Goal: Information Seeking & Learning: Learn about a topic

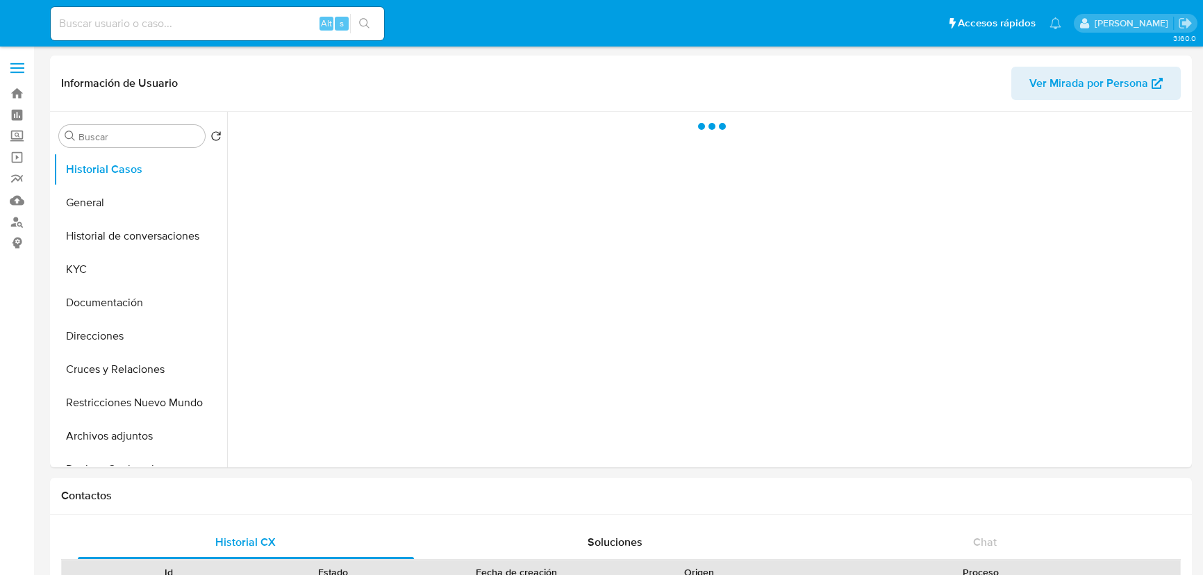
select select "10"
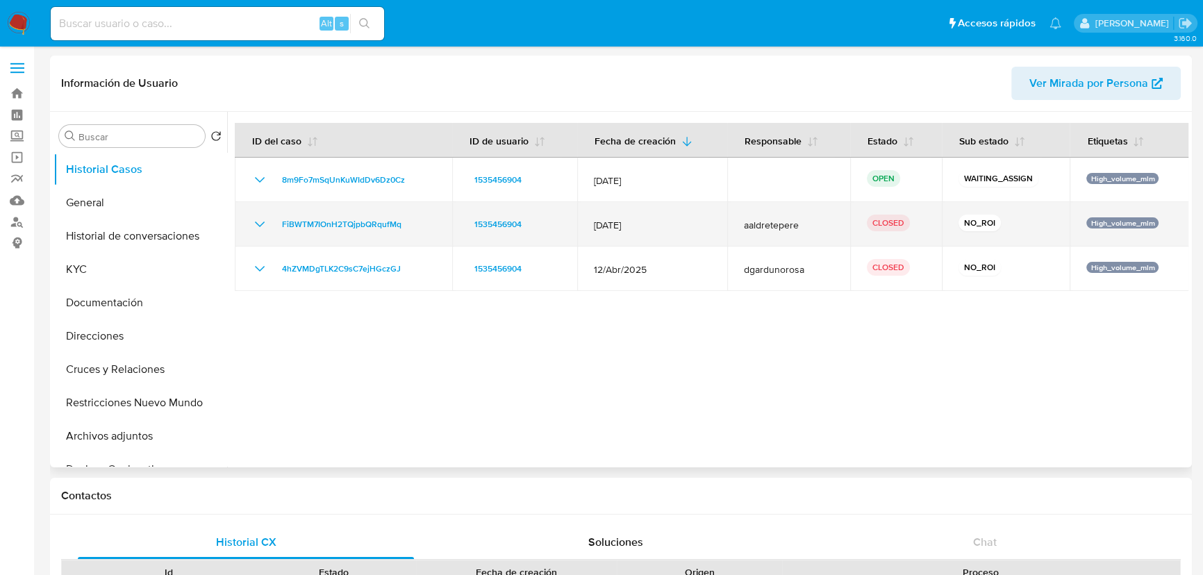
click at [245, 218] on td "FiBWTM7IOnH2TQjpbQRqufMq" at bounding box center [343, 224] width 217 height 44
click at [262, 222] on icon "Mostrar/Ocultar" at bounding box center [259, 224] width 17 height 17
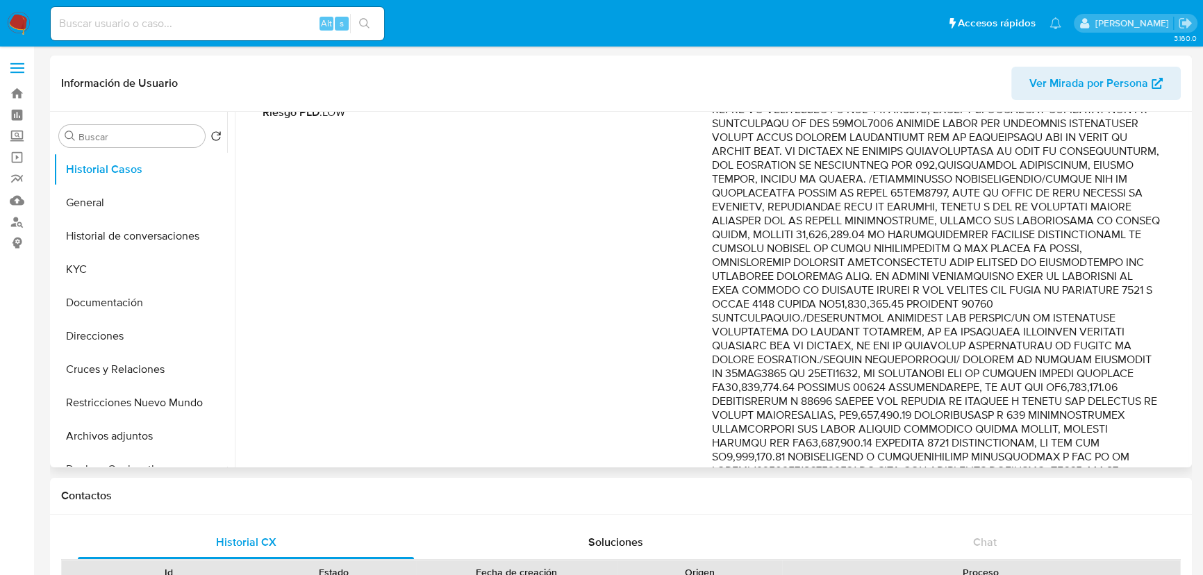
scroll to position [252, 0]
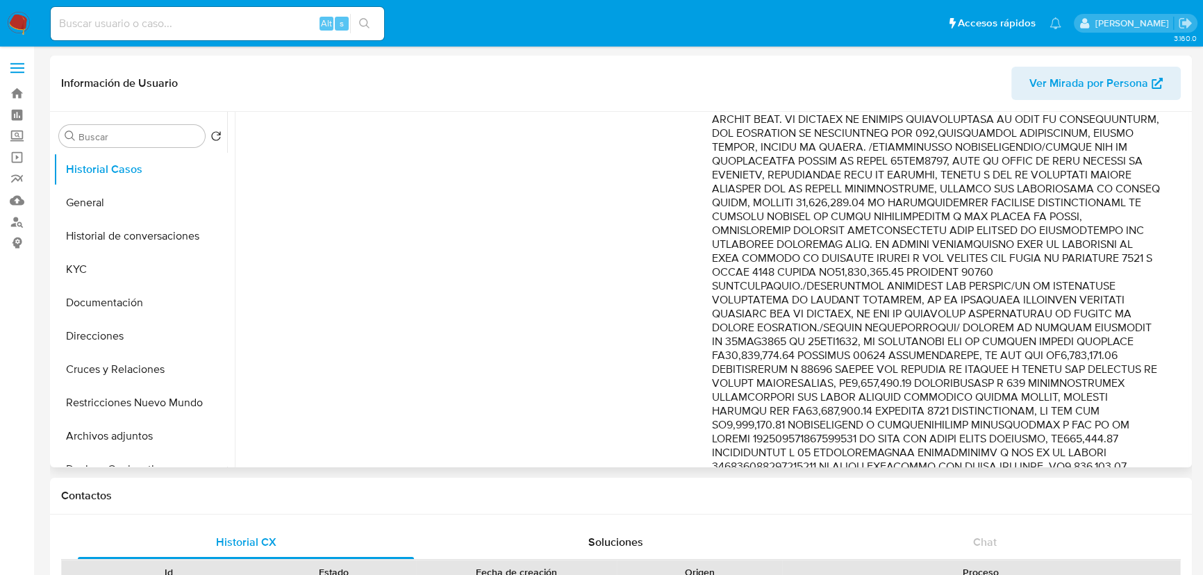
drag, startPoint x: 961, startPoint y: 213, endPoint x: 981, endPoint y: 341, distance: 130.1
click at [977, 344] on p "Comentario :" at bounding box center [936, 404] width 449 height 750
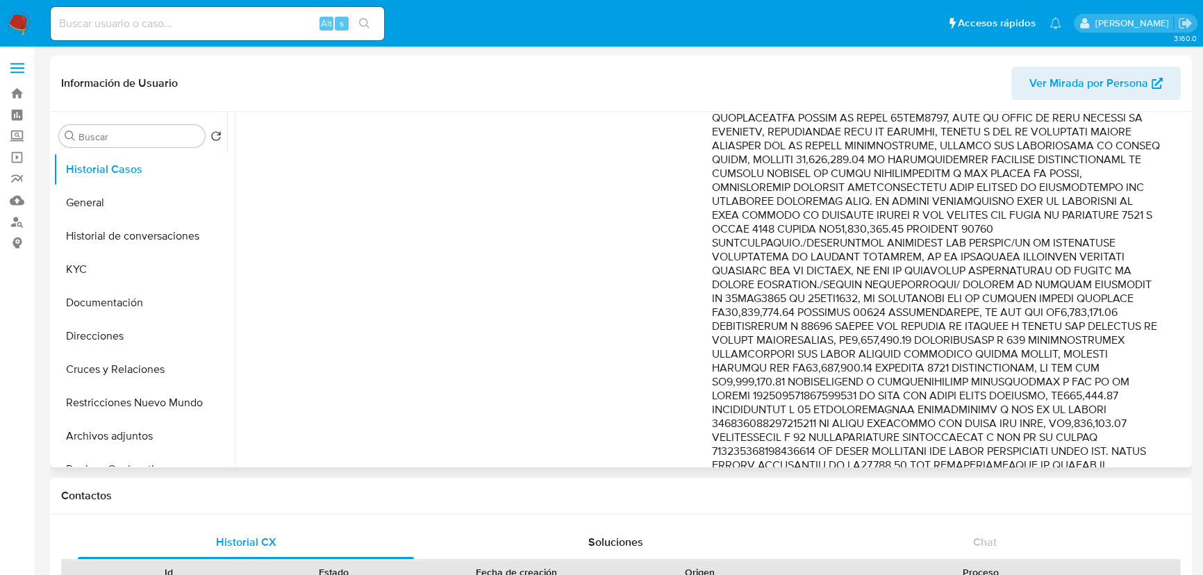
scroll to position [315, 0]
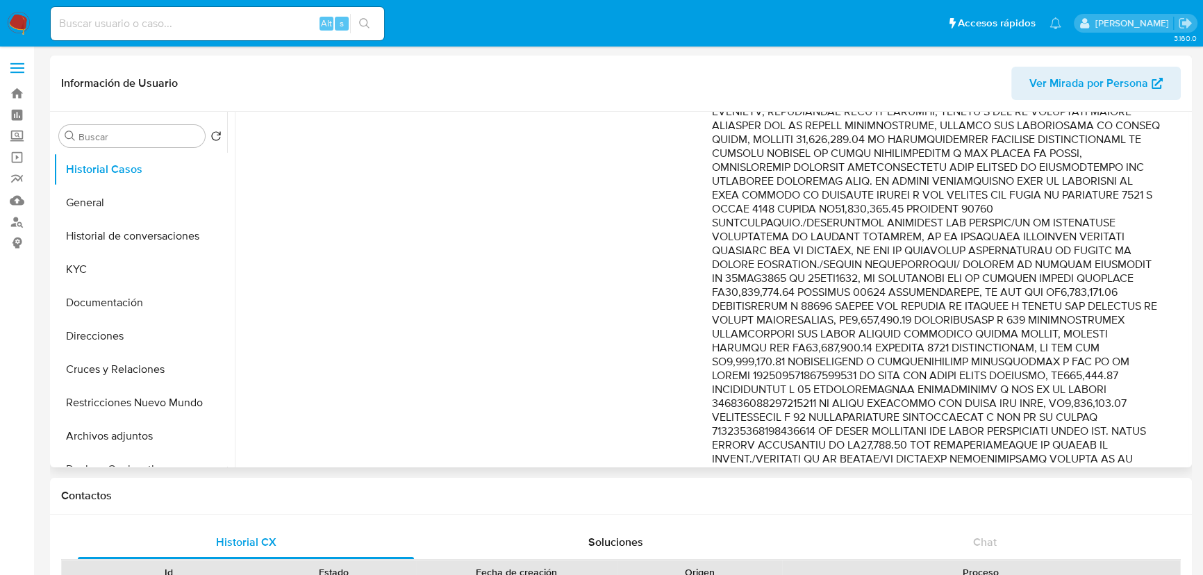
drag, startPoint x: 1072, startPoint y: 197, endPoint x: 1055, endPoint y: 206, distance: 19.6
click at [1073, 197] on p "Comentario :" at bounding box center [936, 341] width 449 height 750
drag, startPoint x: 798, startPoint y: 217, endPoint x: 753, endPoint y: 222, distance: 45.5
click at [796, 217] on p "Comentario :" at bounding box center [936, 341] width 449 height 750
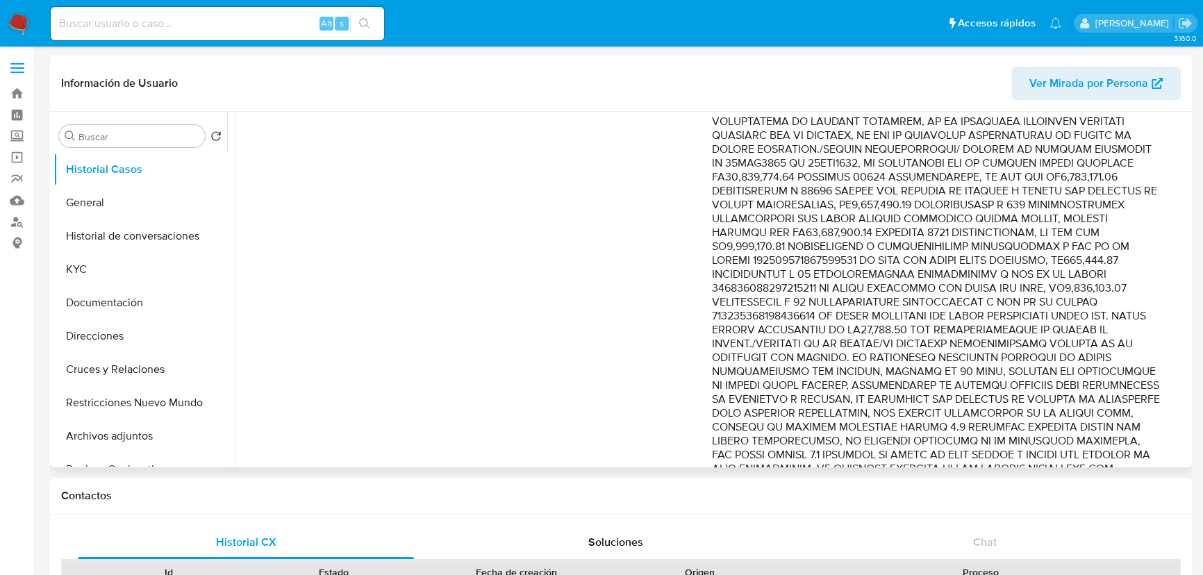
scroll to position [442, 0]
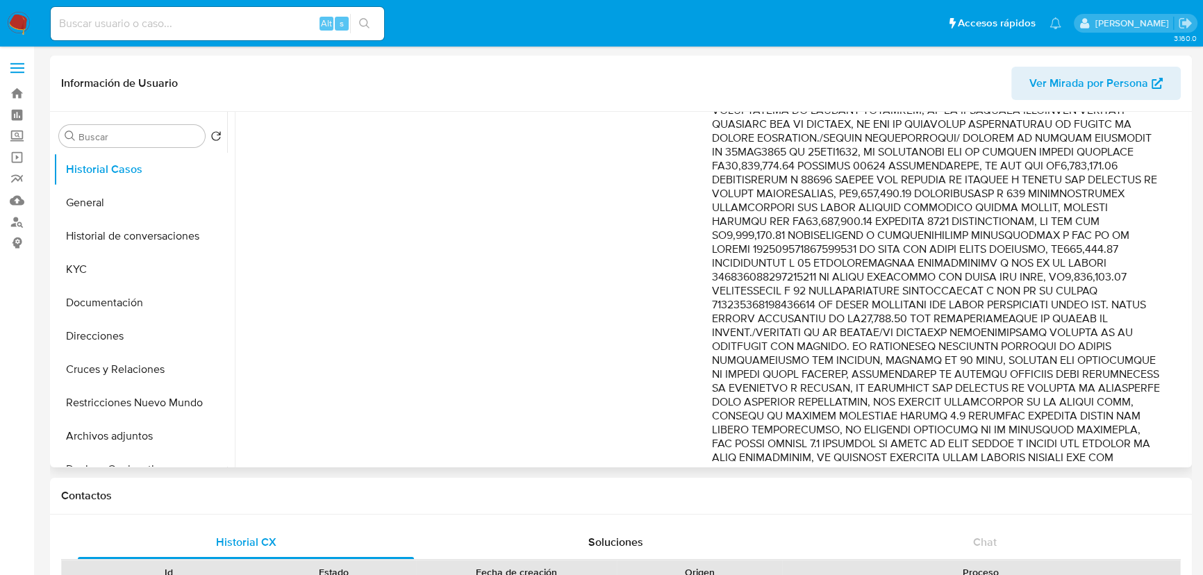
drag, startPoint x: 1046, startPoint y: 236, endPoint x: 1064, endPoint y: 271, distance: 39.2
click at [1064, 271] on p "Comentario :" at bounding box center [936, 215] width 449 height 750
drag, startPoint x: 940, startPoint y: 184, endPoint x: 983, endPoint y: 211, distance: 50.9
click at [983, 211] on p "Comentario :" at bounding box center [936, 215] width 449 height 750
click at [827, 204] on p "Comentario :" at bounding box center [936, 215] width 449 height 750
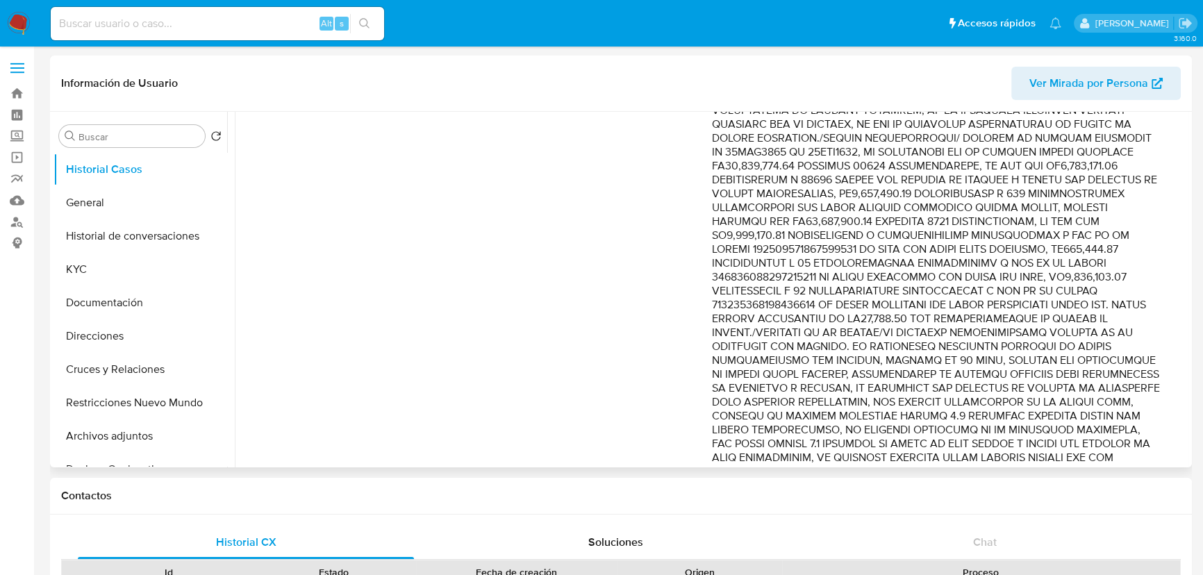
drag, startPoint x: 1059, startPoint y: 208, endPoint x: 1128, endPoint y: 234, distance: 73.4
click at [1128, 234] on p "Comentario :" at bounding box center [936, 215] width 449 height 750
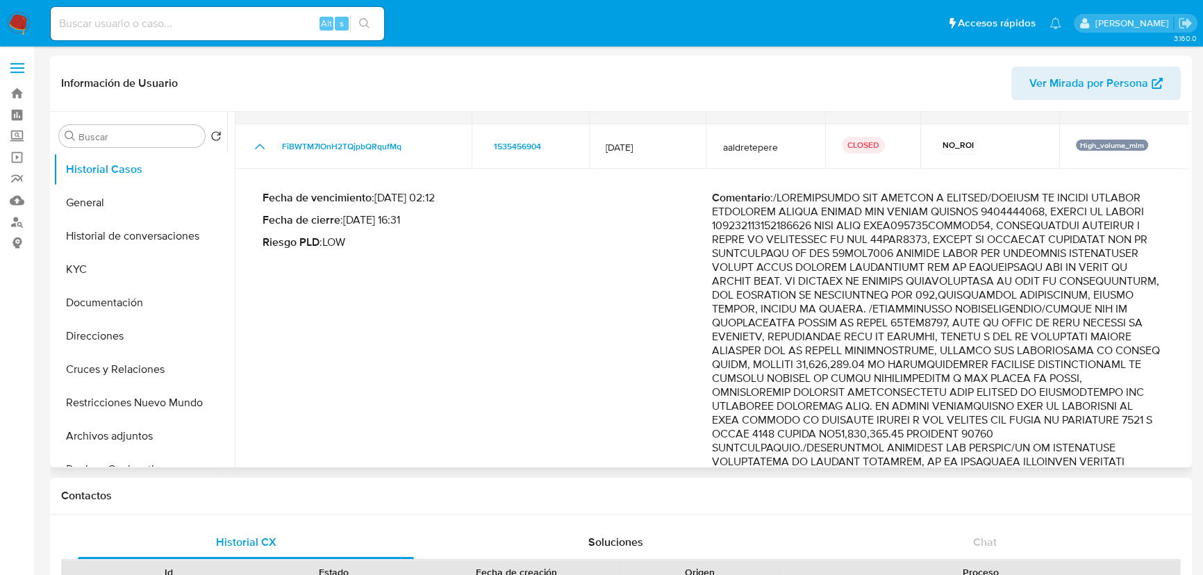
scroll to position [0, 0]
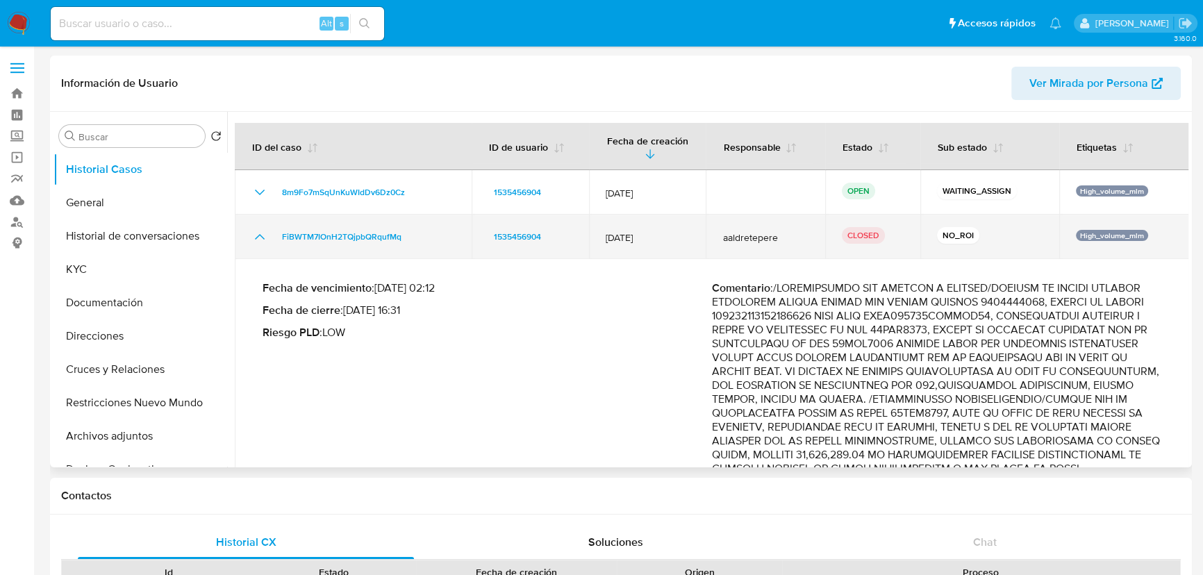
click at [257, 230] on icon "Mostrar/Ocultar" at bounding box center [259, 237] width 17 height 17
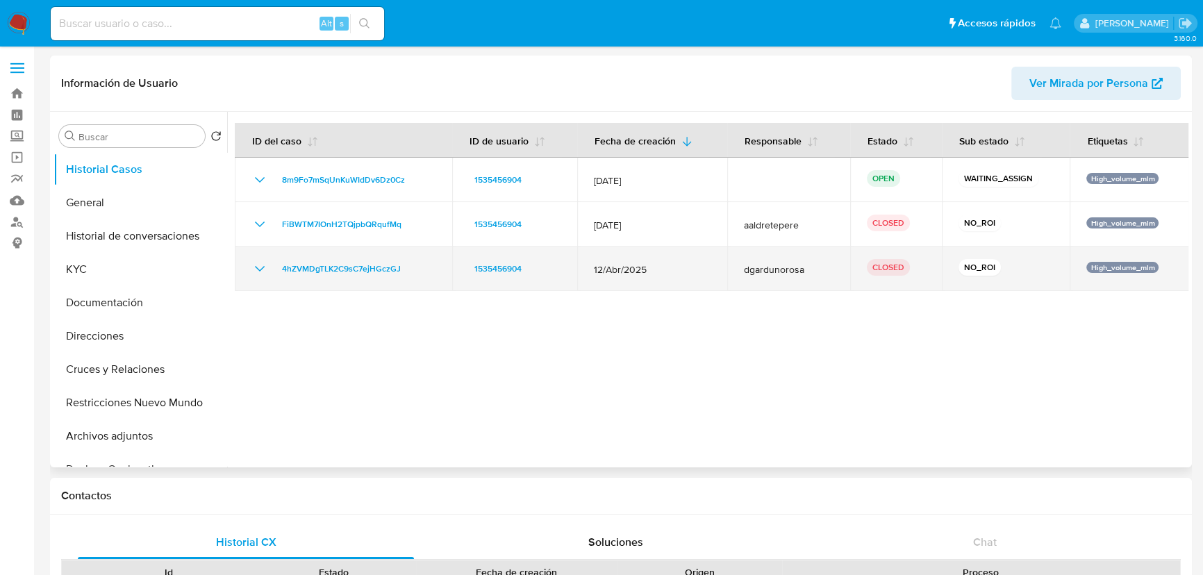
click at [256, 274] on icon "Mostrar/Ocultar" at bounding box center [259, 269] width 17 height 17
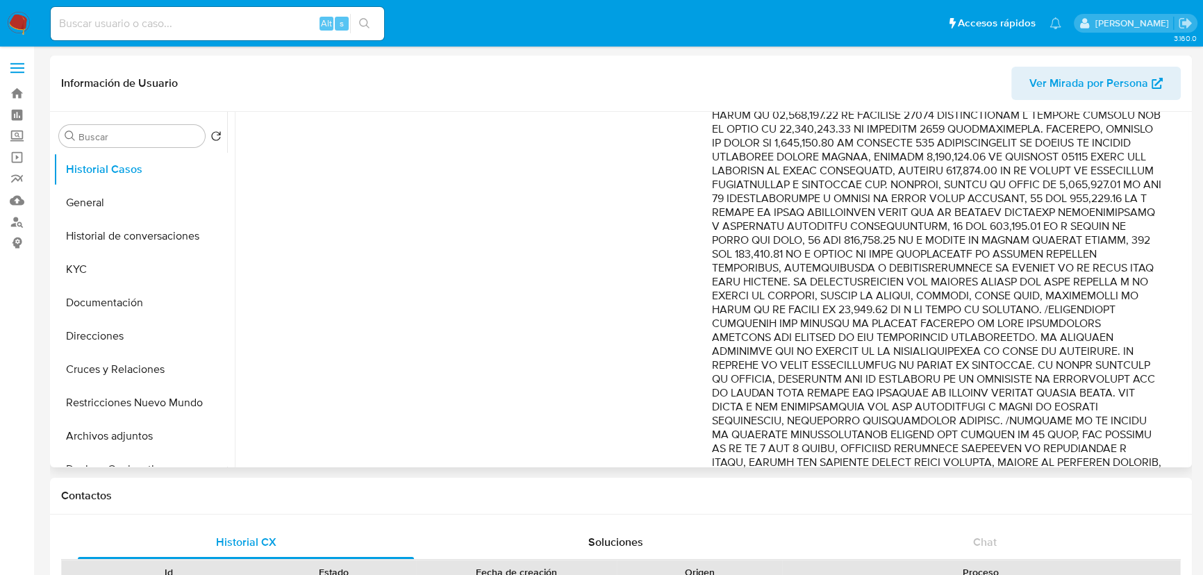
scroll to position [308, 0]
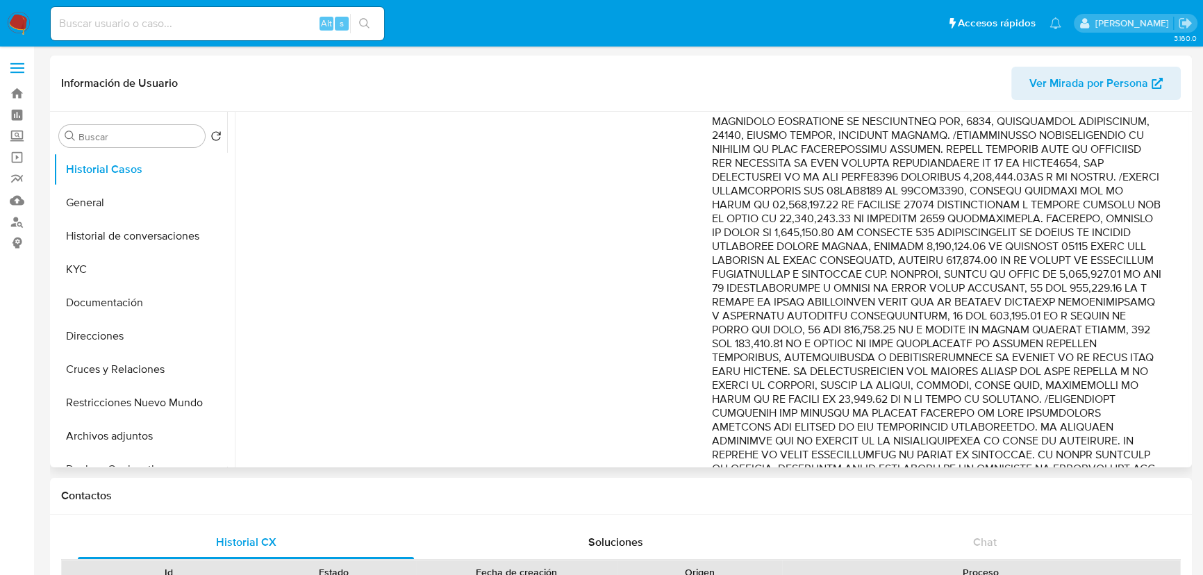
drag, startPoint x: 920, startPoint y: 150, endPoint x: 1172, endPoint y: 274, distance: 280.9
click at [1172, 274] on td "Fecha de vencimiento : 11/06/2025 02:08 Fecha de cierre : 25/05/2025 01:15 Ries…" at bounding box center [712, 403] width 955 height 817
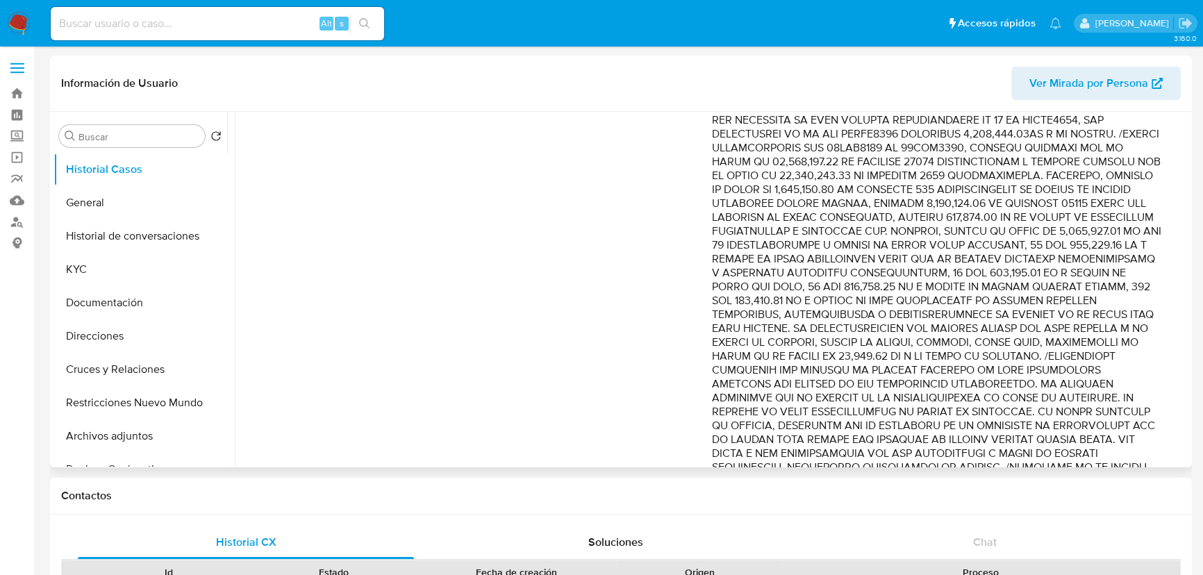
scroll to position [372, 0]
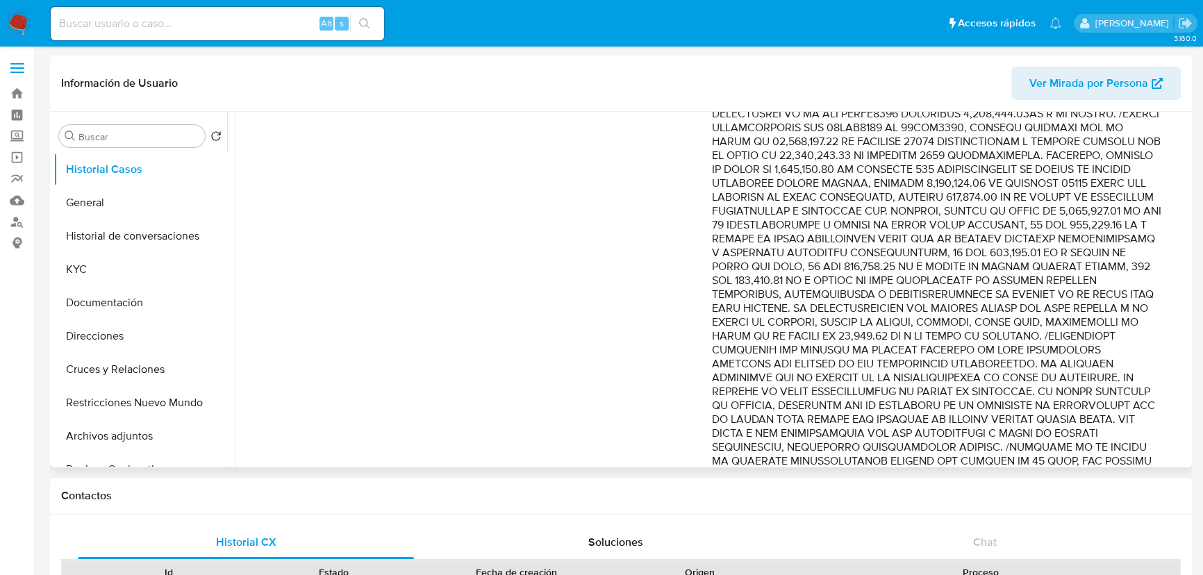
click at [1003, 219] on p "Comentario :" at bounding box center [936, 329] width 449 height 750
drag, startPoint x: 952, startPoint y: 227, endPoint x: 1104, endPoint y: 297, distance: 166.6
click at [1105, 297] on p "Comentario :" at bounding box center [936, 329] width 449 height 750
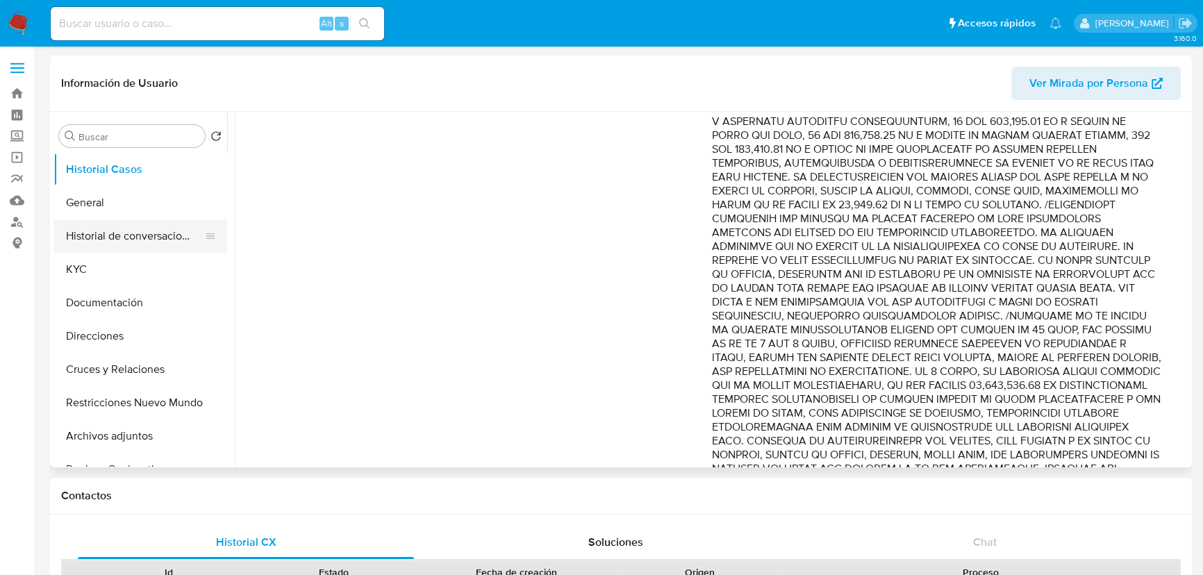
scroll to position [498, 0]
drag, startPoint x: 179, startPoint y: 236, endPoint x: 190, endPoint y: 236, distance: 11.1
click at [179, 236] on button "Historial de conversaciones" at bounding box center [134, 236] width 163 height 33
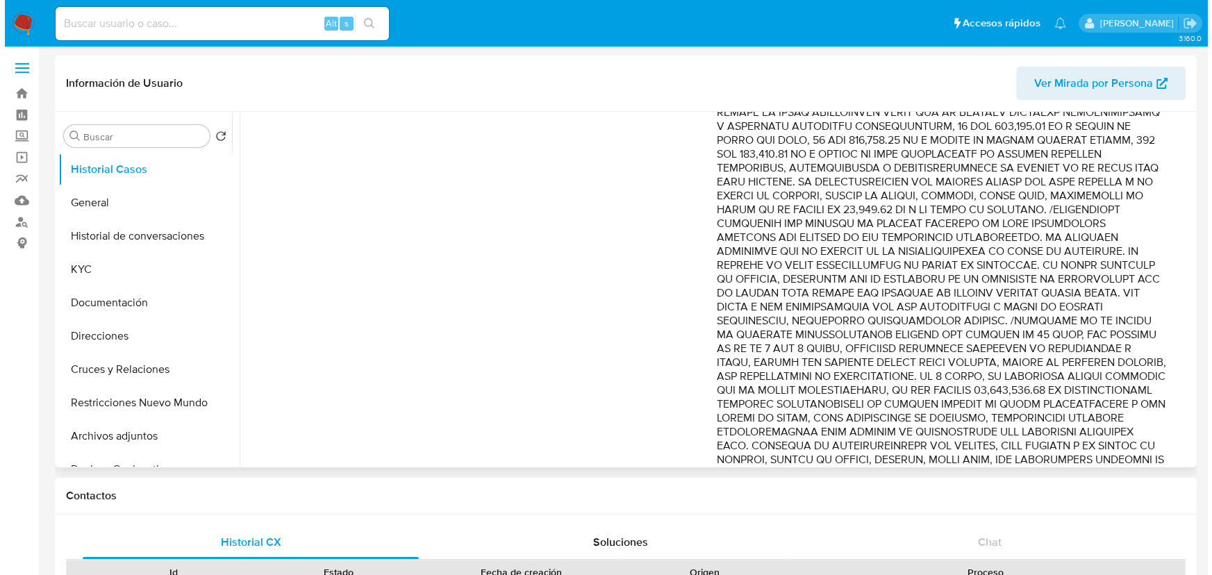
scroll to position [0, 0]
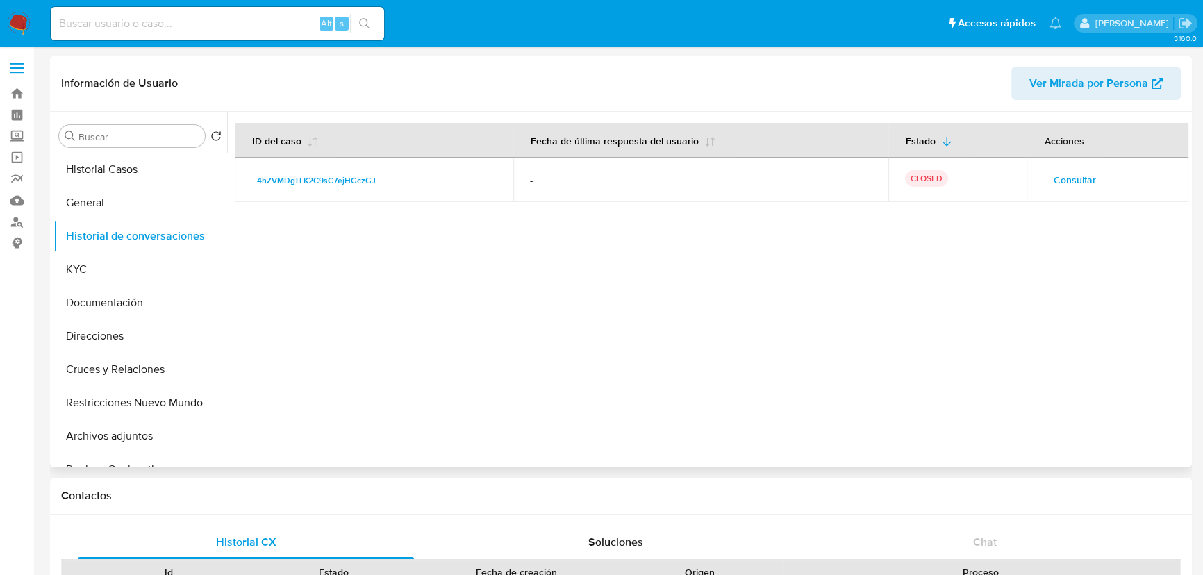
click at [1056, 176] on span "Consultar" at bounding box center [1074, 179] width 42 height 19
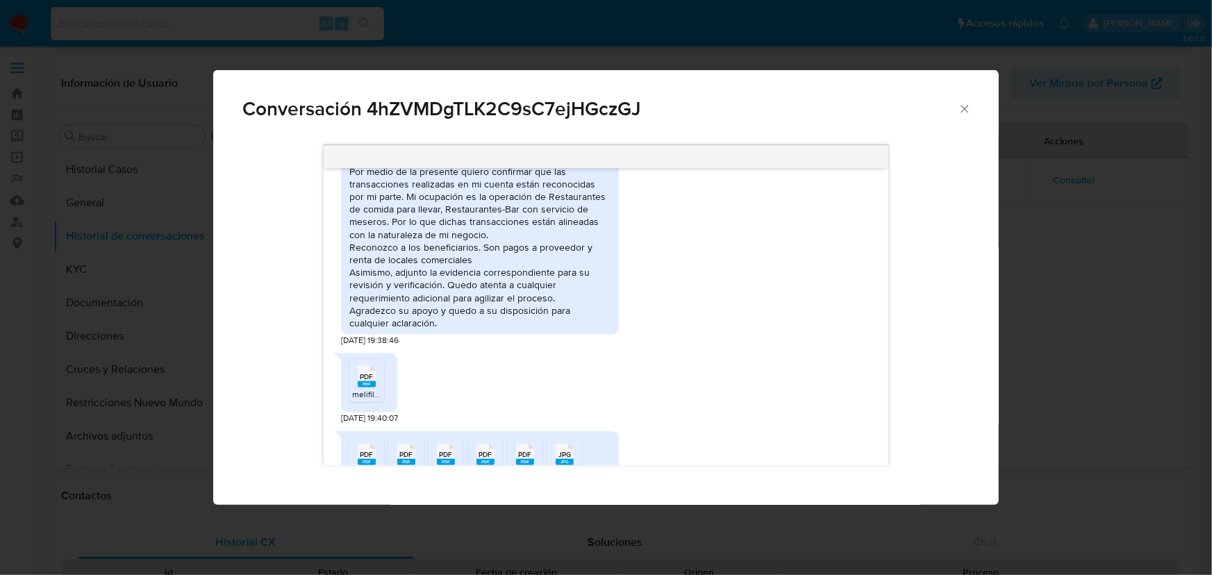
scroll to position [868, 0]
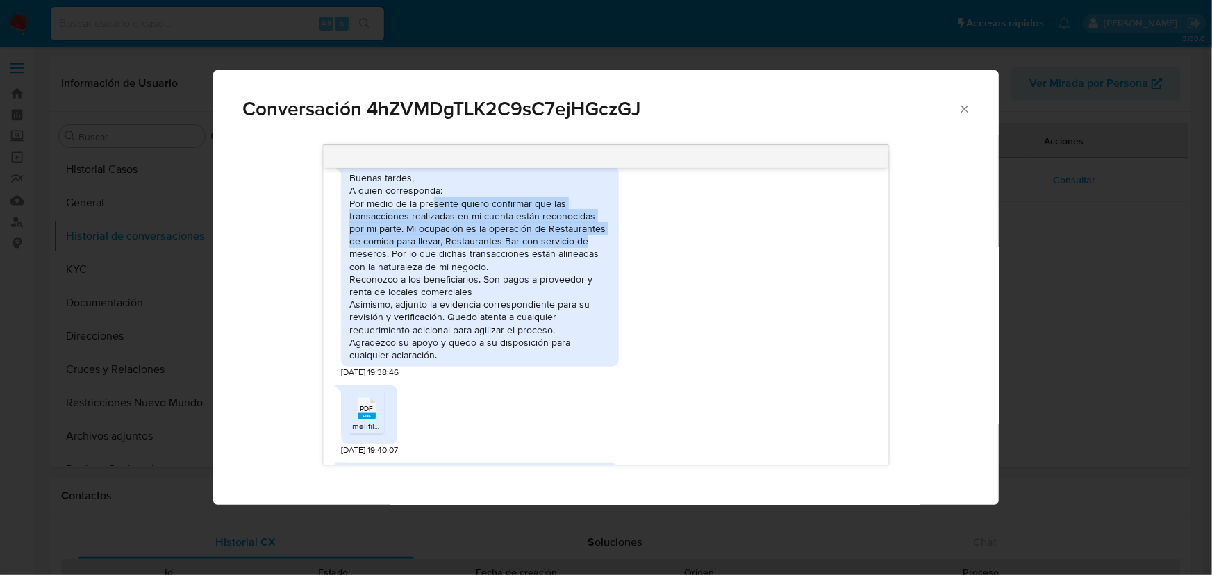
drag, startPoint x: 432, startPoint y: 207, endPoint x: 626, endPoint y: 243, distance: 197.2
click at [626, 243] on div "Buenas tardes, A quien corresponda: Por medio de la presente quiero confirmar q…" at bounding box center [606, 269] width 530 height 220
click at [475, 239] on div "Buenas tardes, A quien corresponda: Por medio de la presente quiero confirmar q…" at bounding box center [479, 267] width 261 height 190
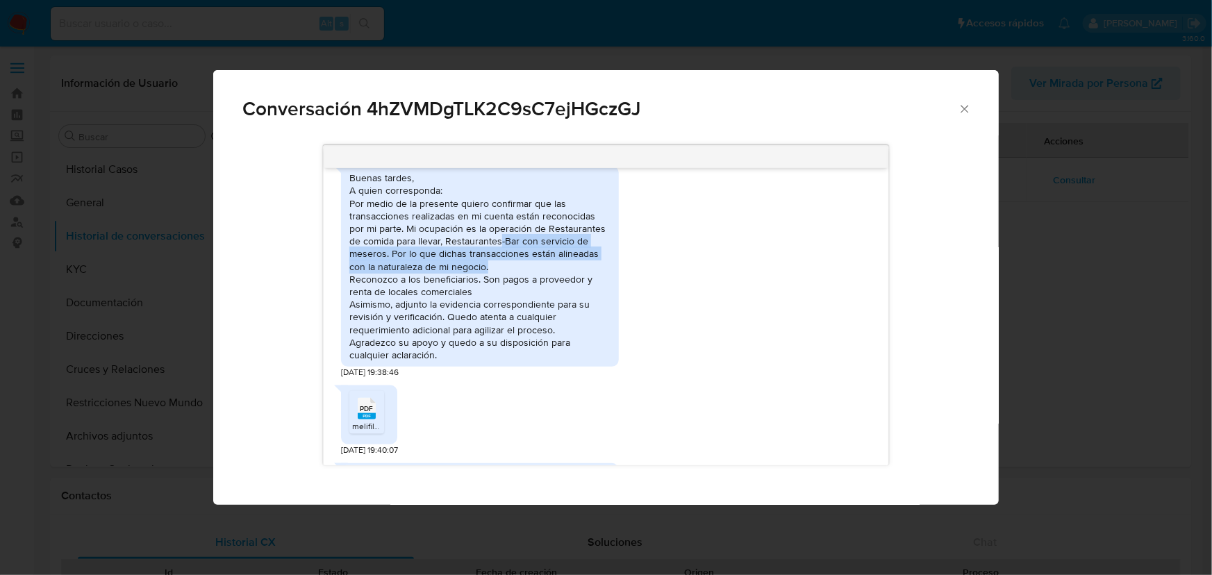
drag, startPoint x: 488, startPoint y: 240, endPoint x: 609, endPoint y: 270, distance: 124.7
click at [609, 270] on div "Buenas tardes, A quien corresponda: Por medio de la presente quiero confirmar q…" at bounding box center [479, 267] width 261 height 190
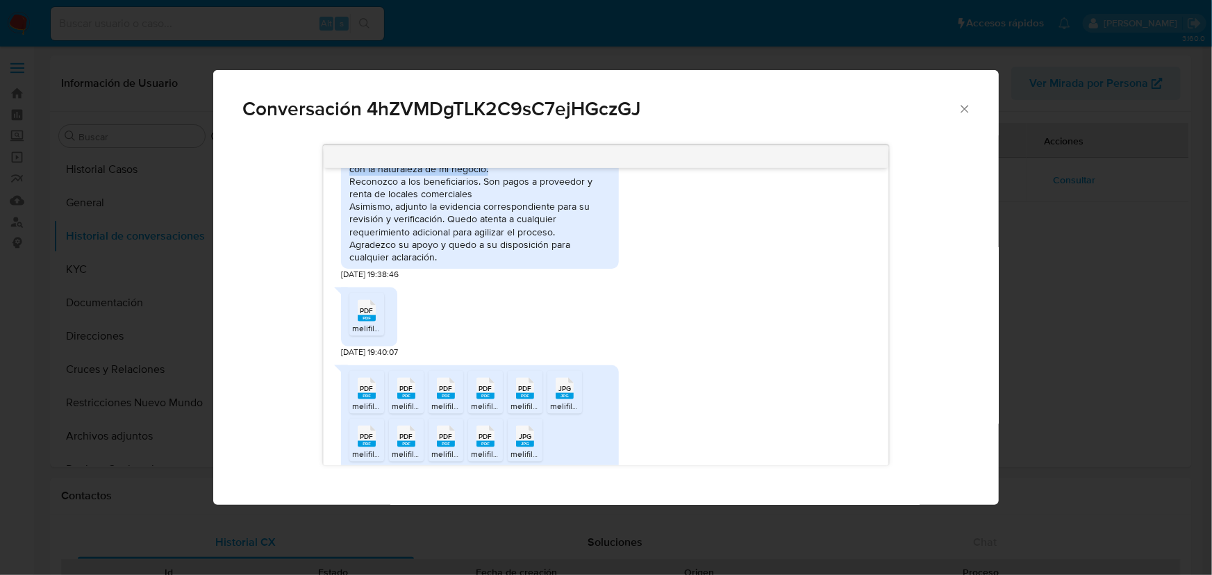
scroll to position [995, 0]
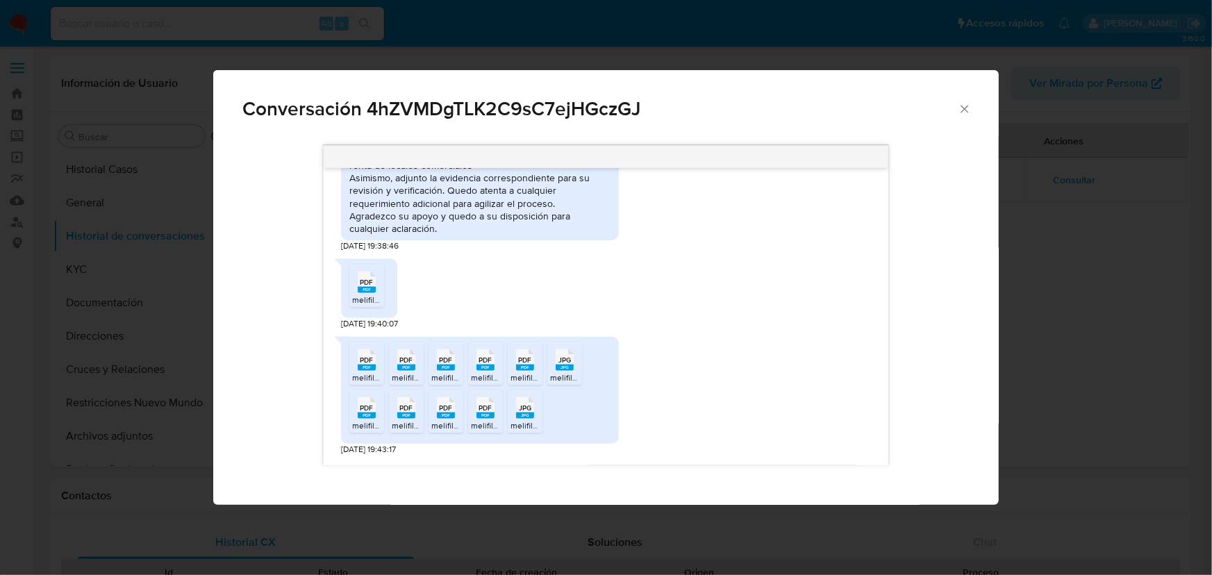
click at [345, 277] on div "PDF PDF melifile7683214295238387236.pdf" at bounding box center [369, 288] width 56 height 59
click at [369, 281] on span "PDF" at bounding box center [366, 282] width 13 height 9
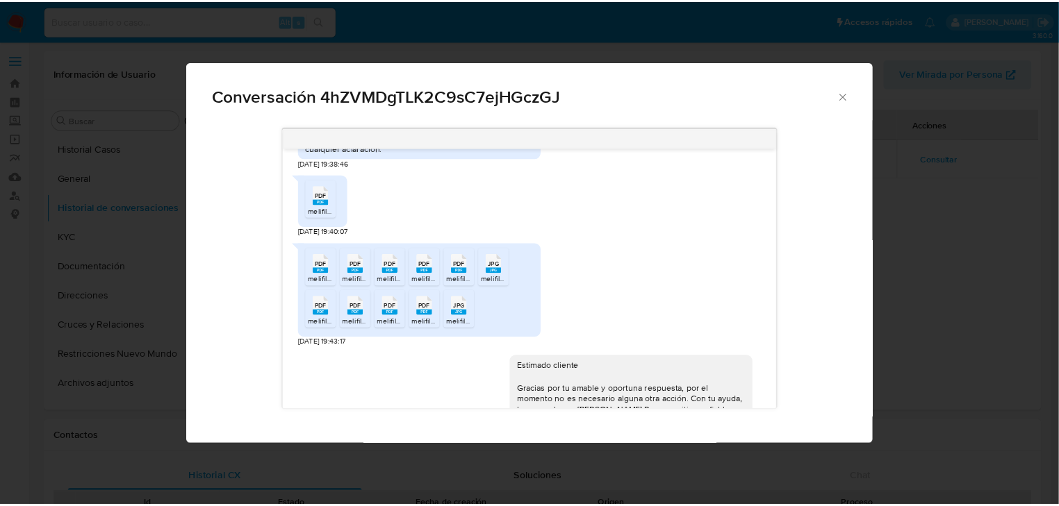
scroll to position [1058, 0]
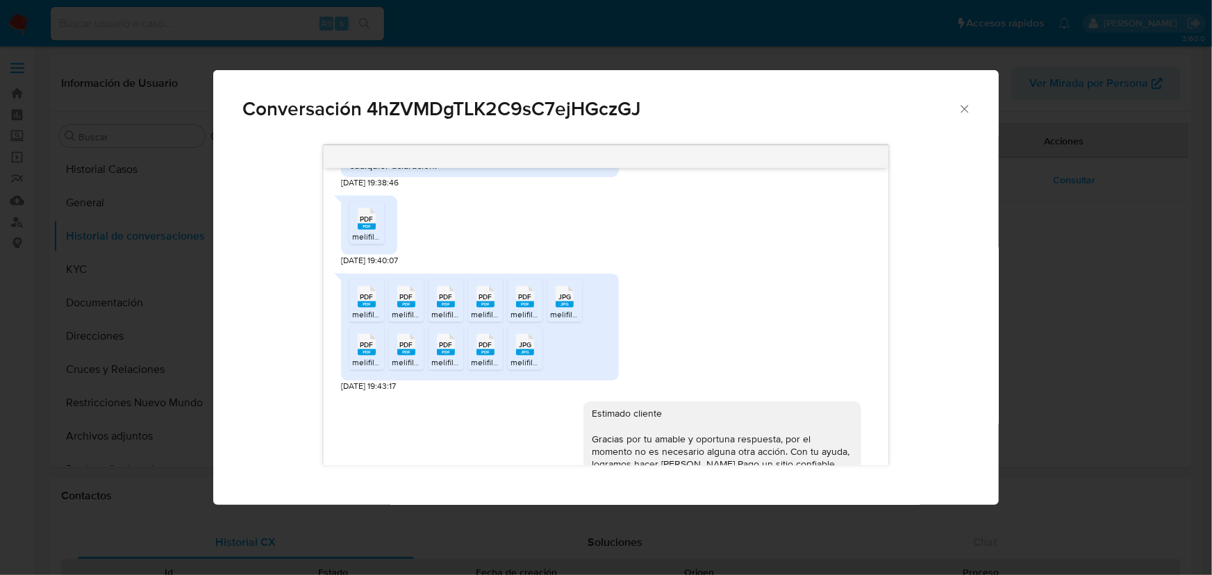
click at [370, 295] on span "PDF" at bounding box center [366, 296] width 13 height 9
click at [408, 295] on span "PDF" at bounding box center [405, 296] width 13 height 9
click at [439, 298] on span "PDF" at bounding box center [445, 296] width 13 height 9
drag, startPoint x: 479, startPoint y: 303, endPoint x: 505, endPoint y: 302, distance: 25.7
click at [479, 303] on rect "Comunicación" at bounding box center [486, 305] width 18 height 6
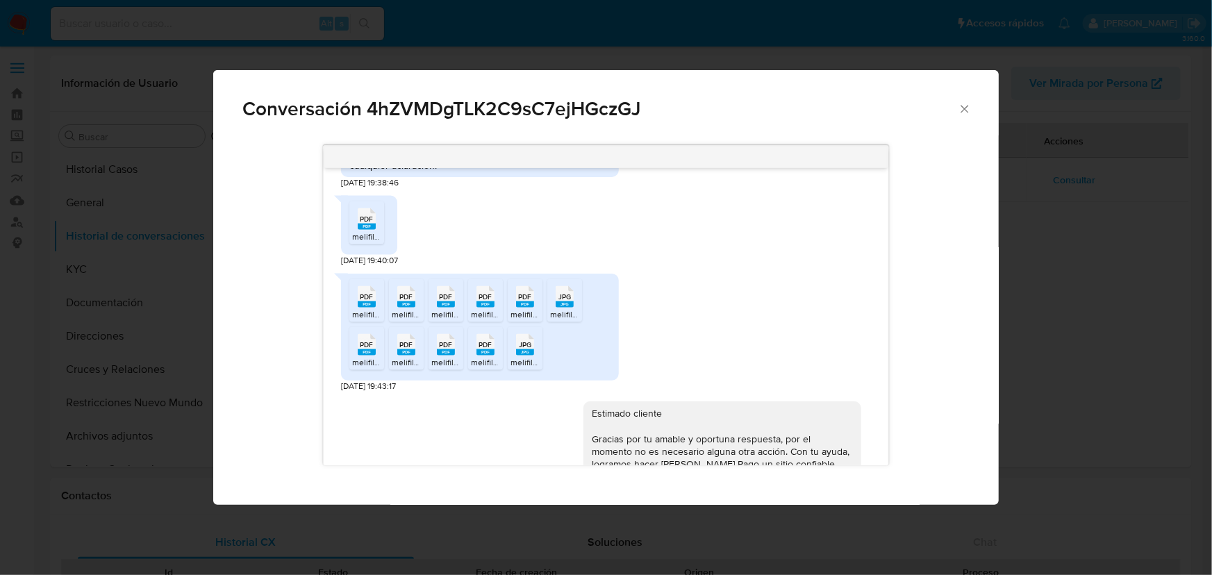
drag, startPoint x: 519, startPoint y: 299, endPoint x: 568, endPoint y: 306, distance: 49.2
click at [520, 299] on span "PDF" at bounding box center [524, 296] width 13 height 9
drag, startPoint x: 566, startPoint y: 300, endPoint x: 404, endPoint y: 356, distance: 172.0
click at [565, 300] on span "JPG" at bounding box center [565, 296] width 13 height 9
click at [363, 349] on span "PDF" at bounding box center [366, 344] width 13 height 9
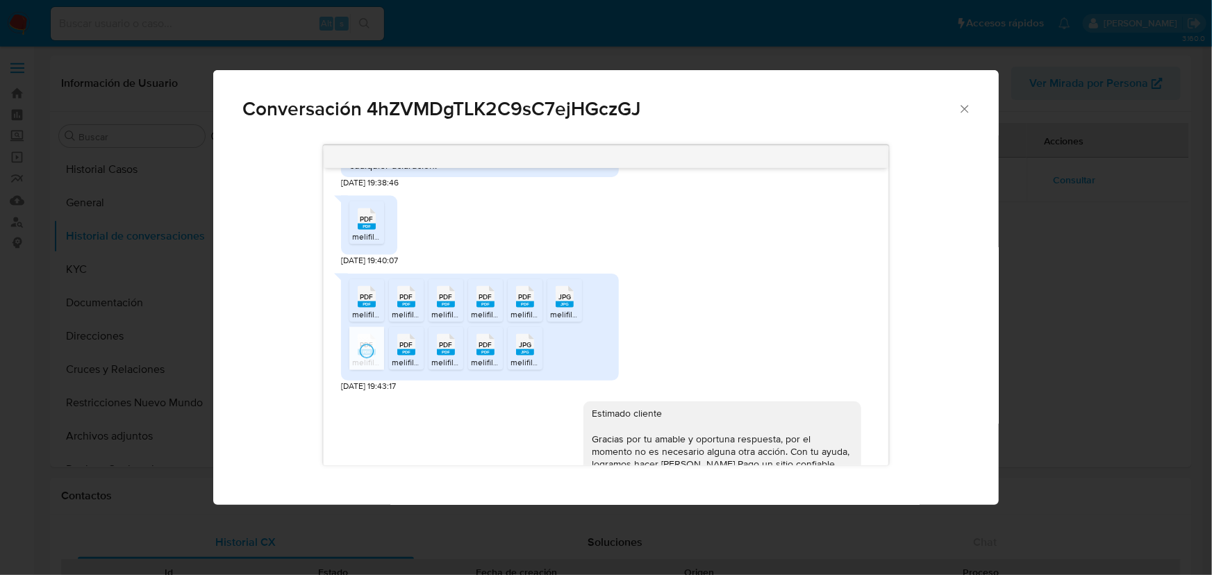
drag, startPoint x: 412, startPoint y: 343, endPoint x: 428, endPoint y: 346, distance: 16.2
click at [412, 343] on span "PDF" at bounding box center [405, 344] width 13 height 9
click at [445, 347] on span "PDF" at bounding box center [445, 344] width 13 height 9
click at [480, 347] on span "PDF" at bounding box center [485, 344] width 13 height 9
click at [529, 342] on span "JPG" at bounding box center [525, 344] width 13 height 9
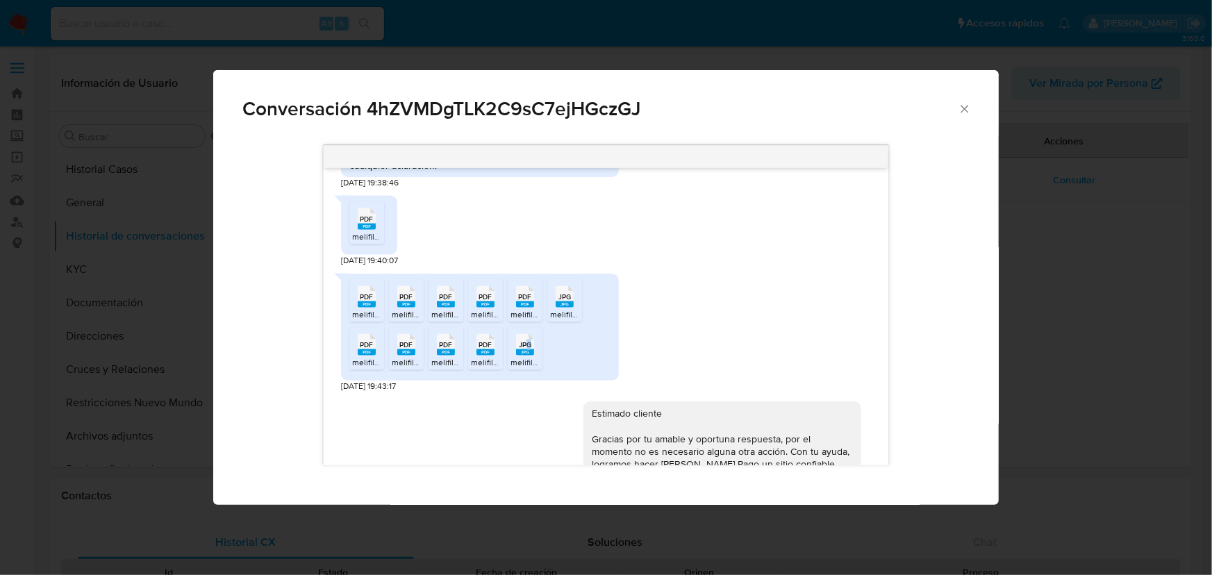
click at [11, 305] on div "Conversación 4hZVMDgTLK2C9sC7ejHGczGJ 20/05/2025 20:26:51 Estimado cliente Soli…" at bounding box center [606, 287] width 1212 height 575
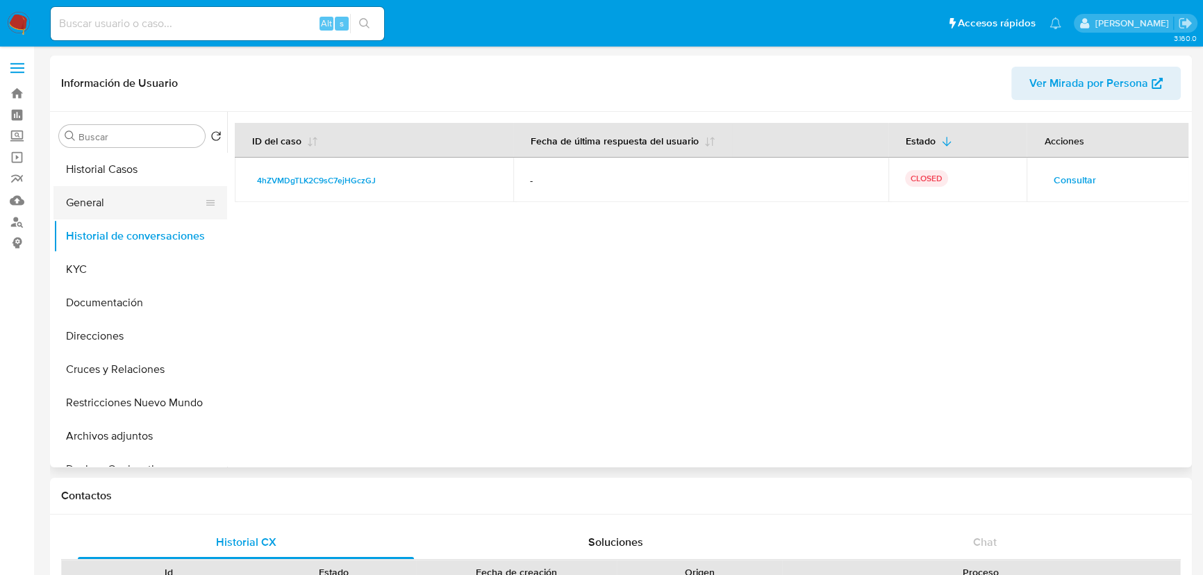
click at [108, 198] on button "General" at bounding box center [134, 202] width 163 height 33
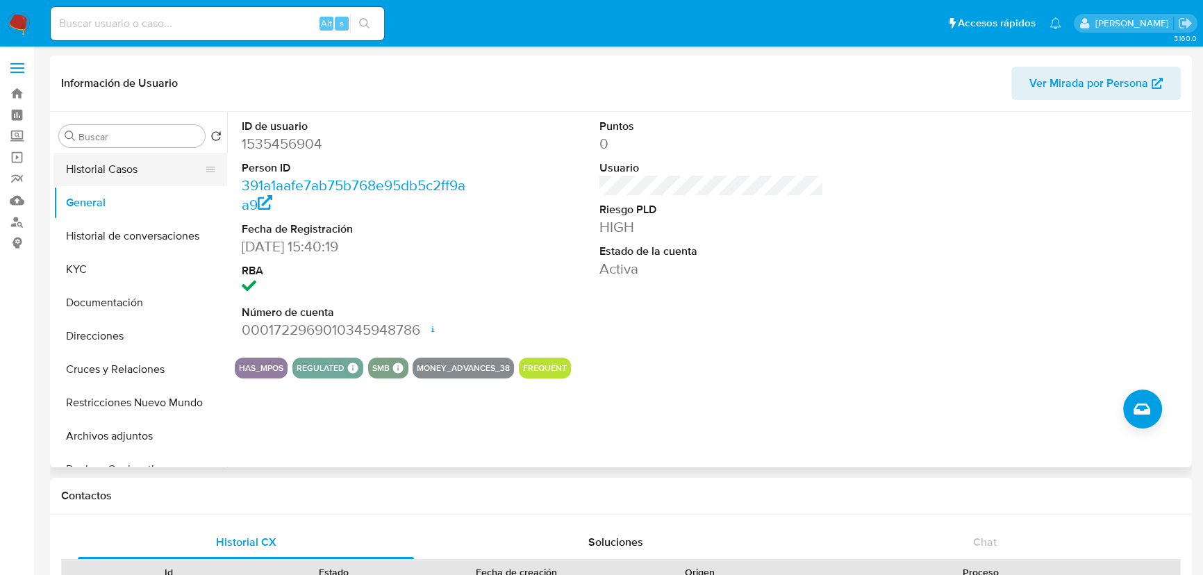
click at [133, 168] on button "Historial Casos" at bounding box center [134, 169] width 163 height 33
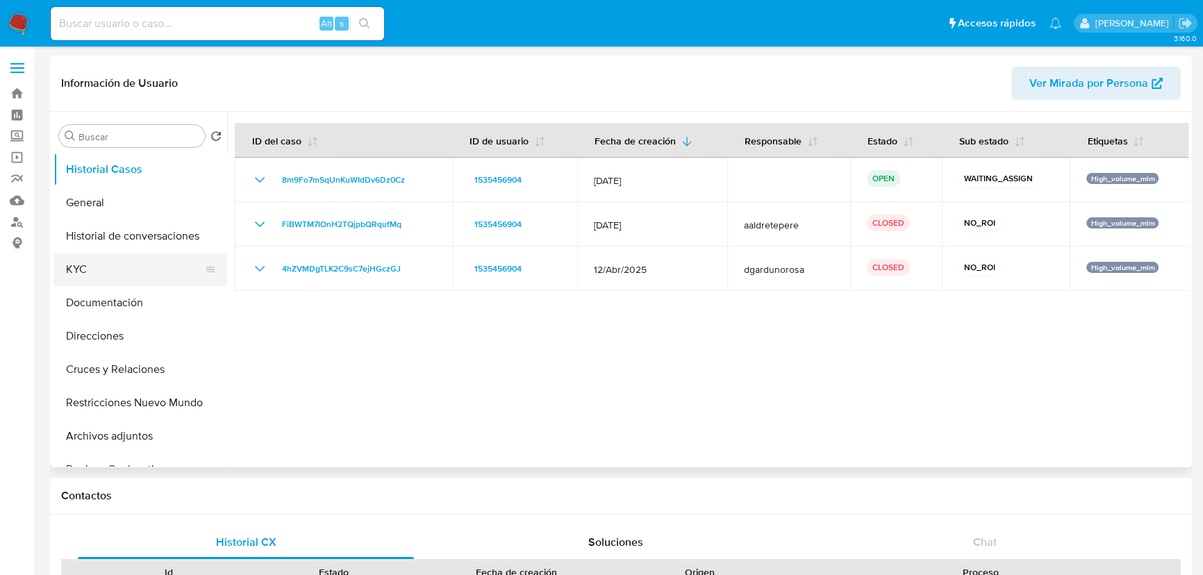
click at [122, 265] on button "KYC" at bounding box center [134, 269] width 163 height 33
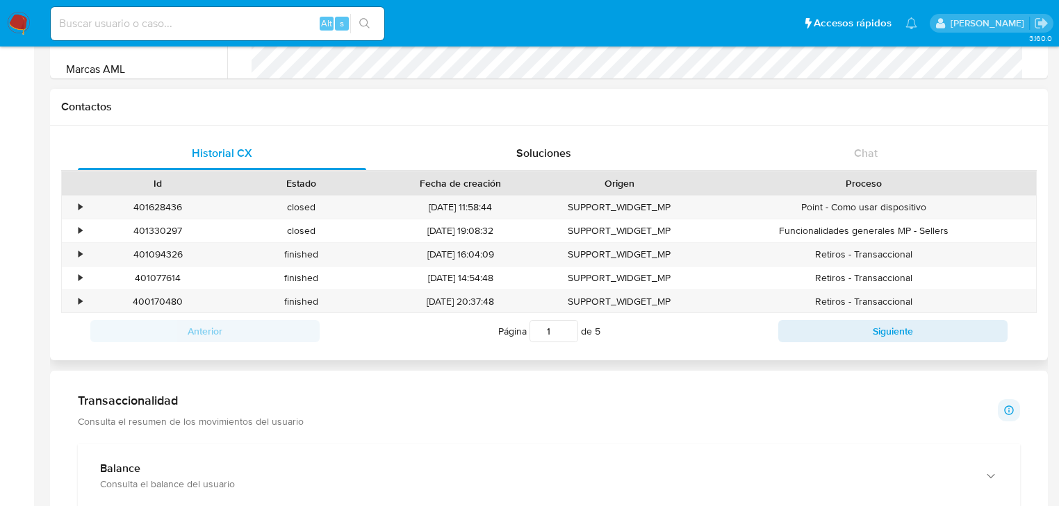
scroll to position [667, 0]
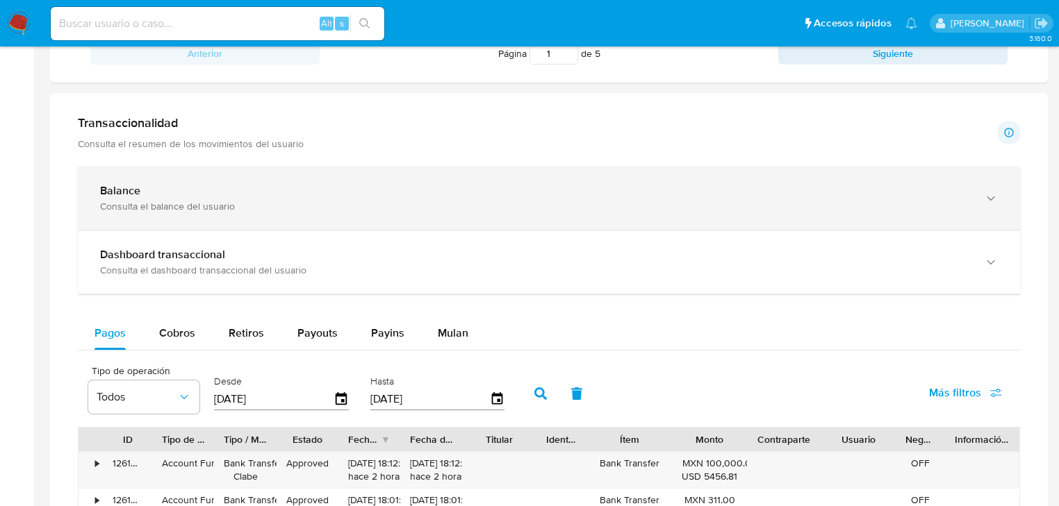
click at [201, 194] on div "Balance" at bounding box center [535, 191] width 870 height 14
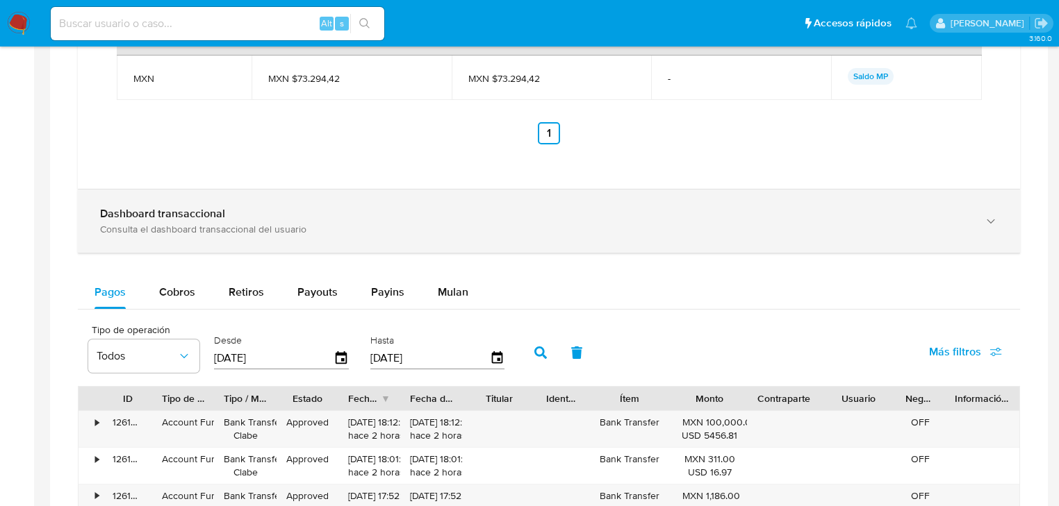
click at [189, 215] on b "Dashboard transaccional" at bounding box center [162, 214] width 125 height 16
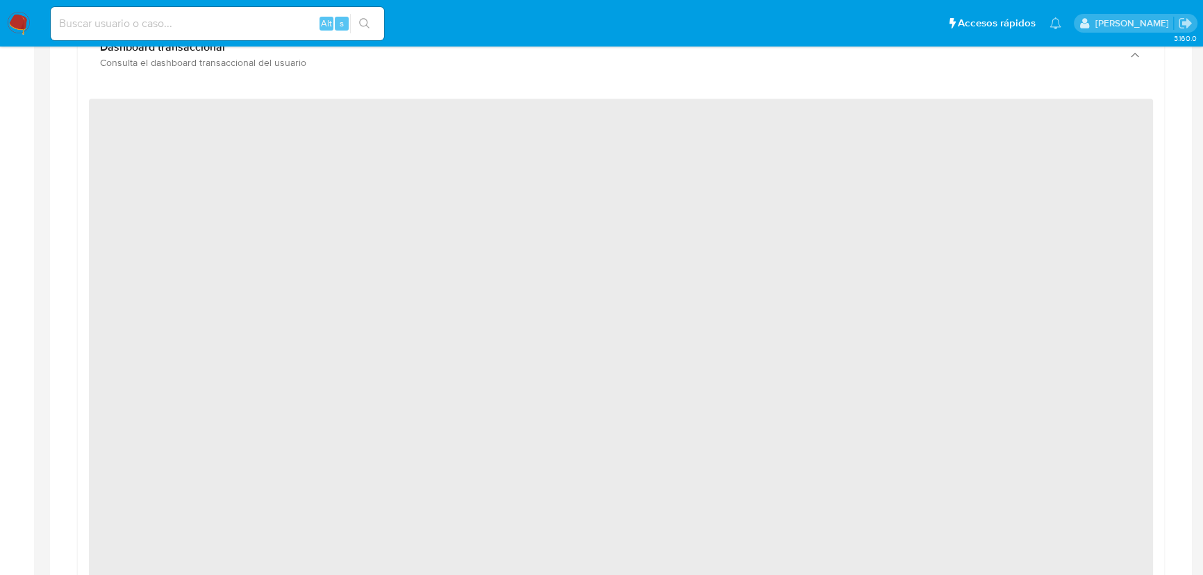
scroll to position [1271, 0]
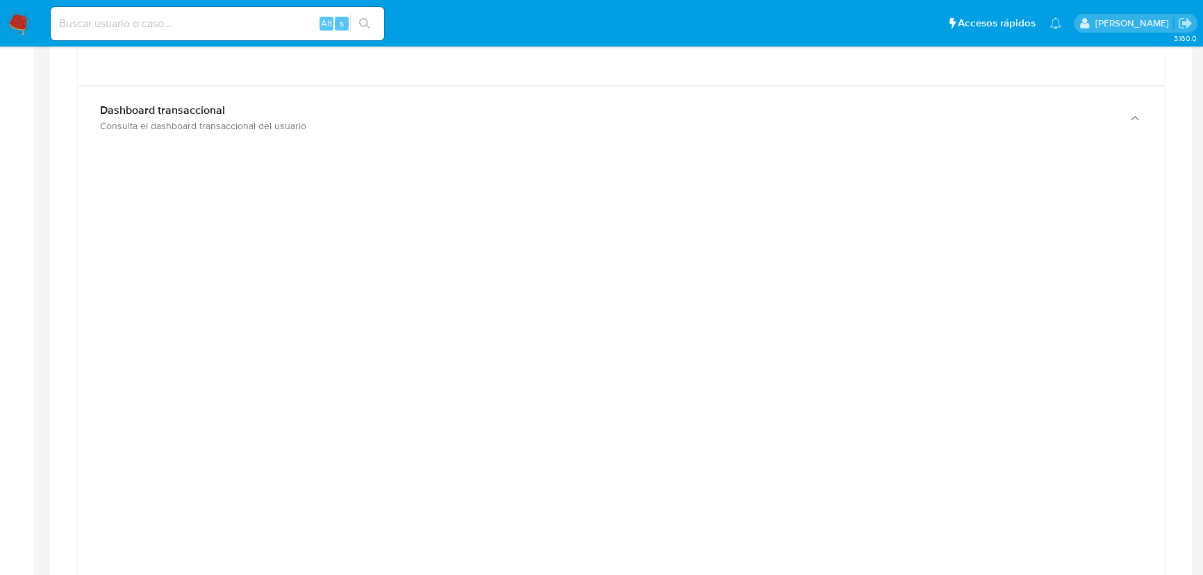
click at [134, 300] on div at bounding box center [621, 472] width 1064 height 625
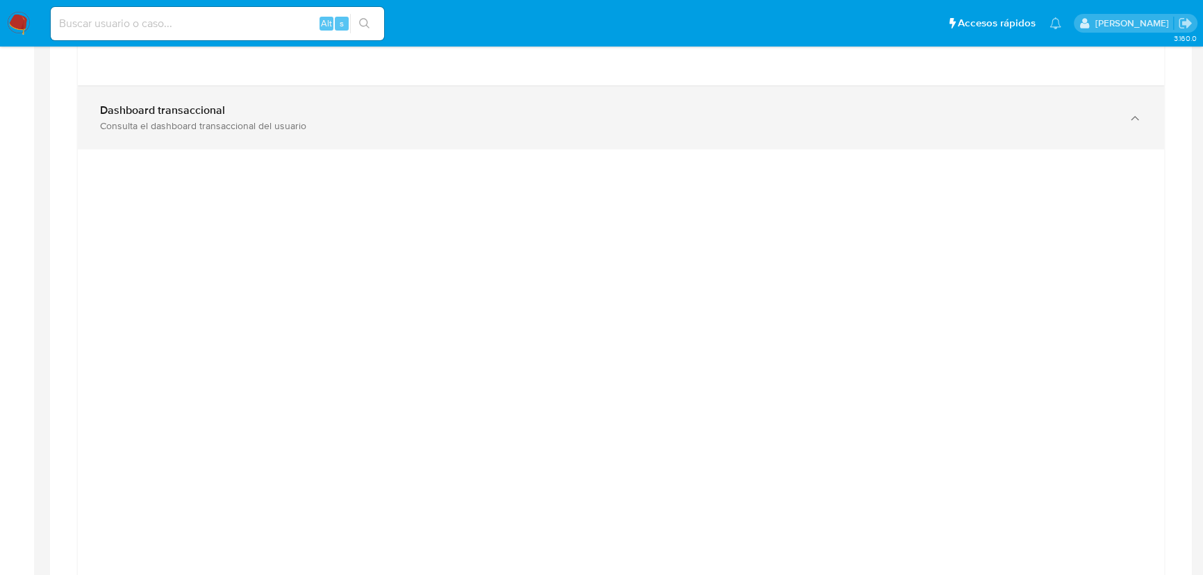
click at [529, 123] on div "Consulta el dashboard transaccional del usuario" at bounding box center [607, 125] width 1014 height 13
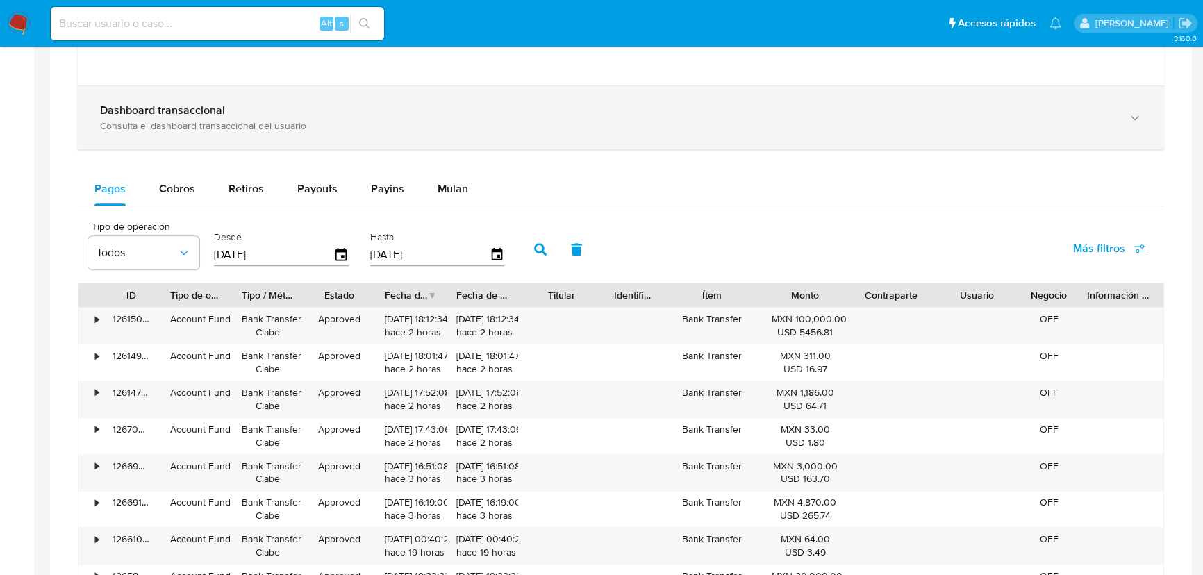
click at [476, 124] on div "Consulta el dashboard transaccional del usuario" at bounding box center [607, 125] width 1014 height 13
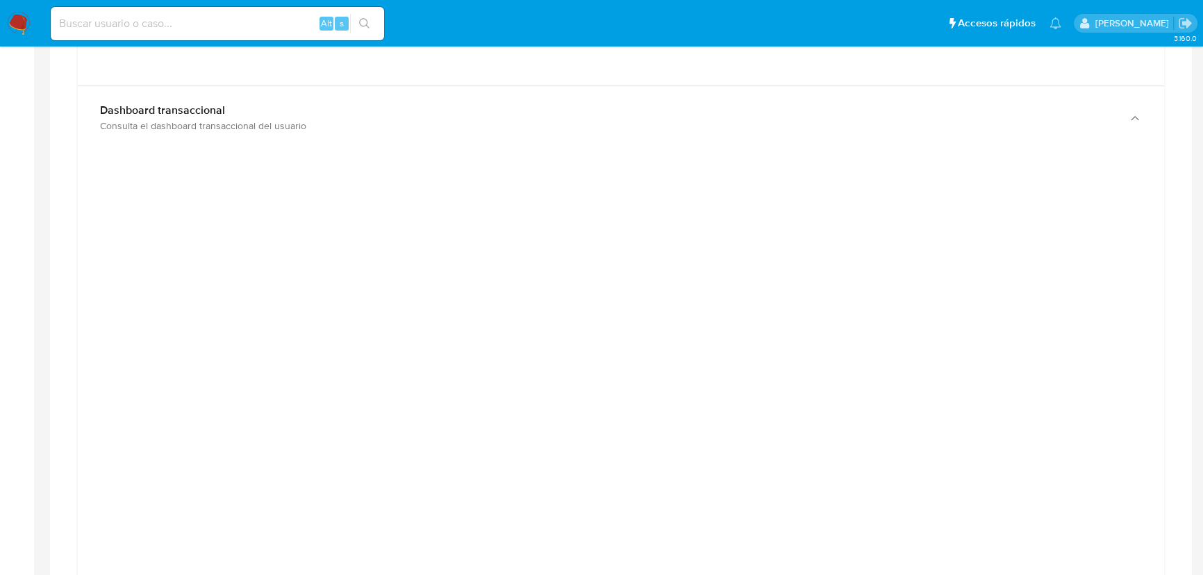
click at [1134, 217] on div at bounding box center [621, 472] width 1064 height 625
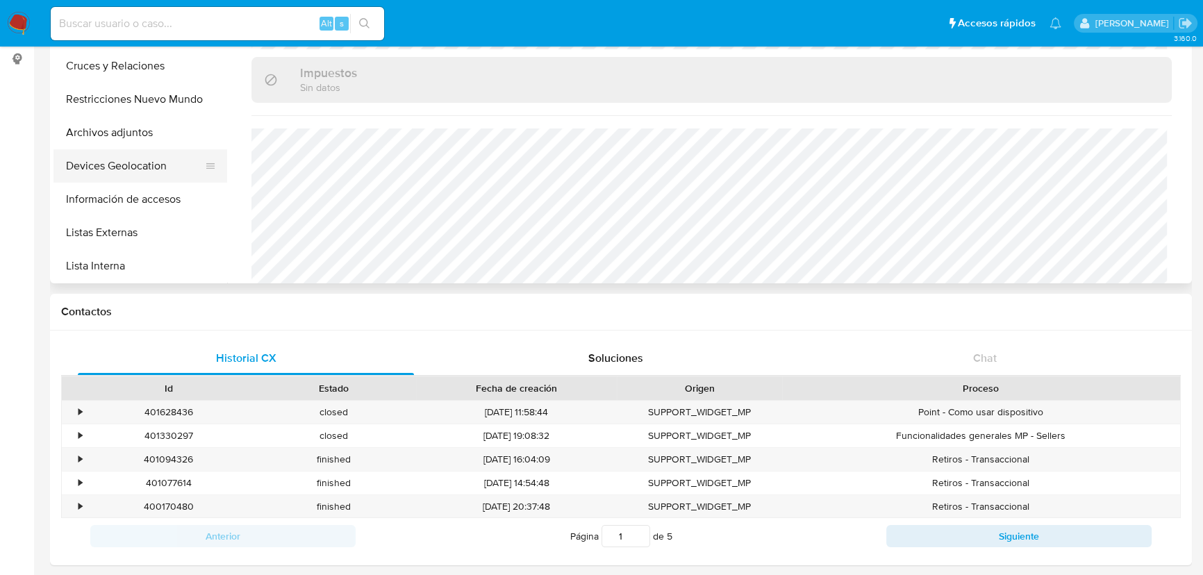
scroll to position [88, 0]
click at [134, 260] on button "Listas Externas" at bounding box center [140, 263] width 174 height 33
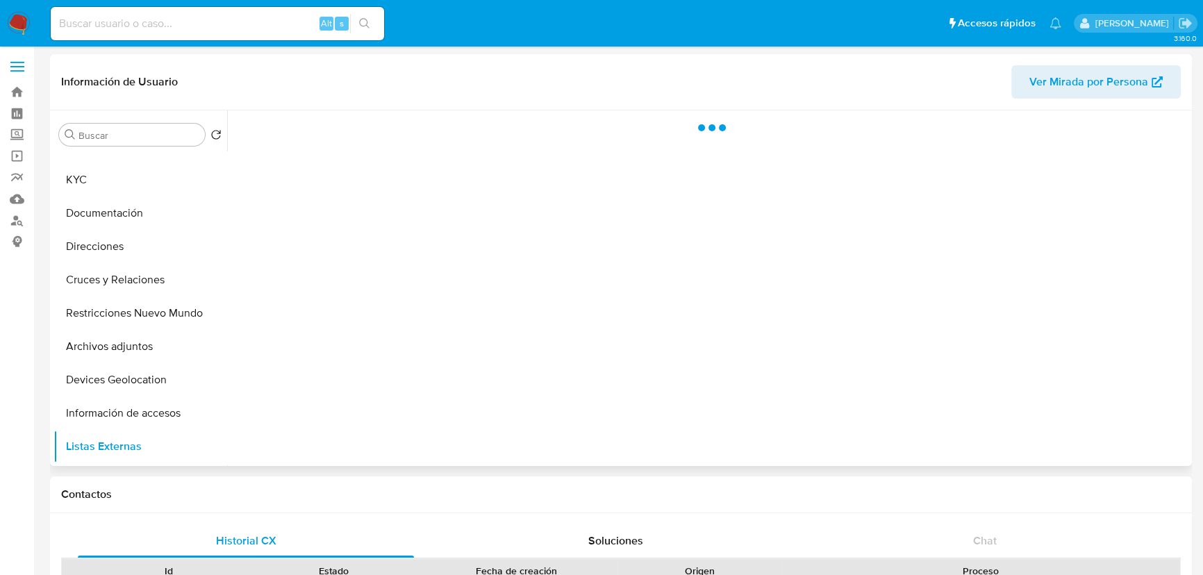
scroll to position [0, 0]
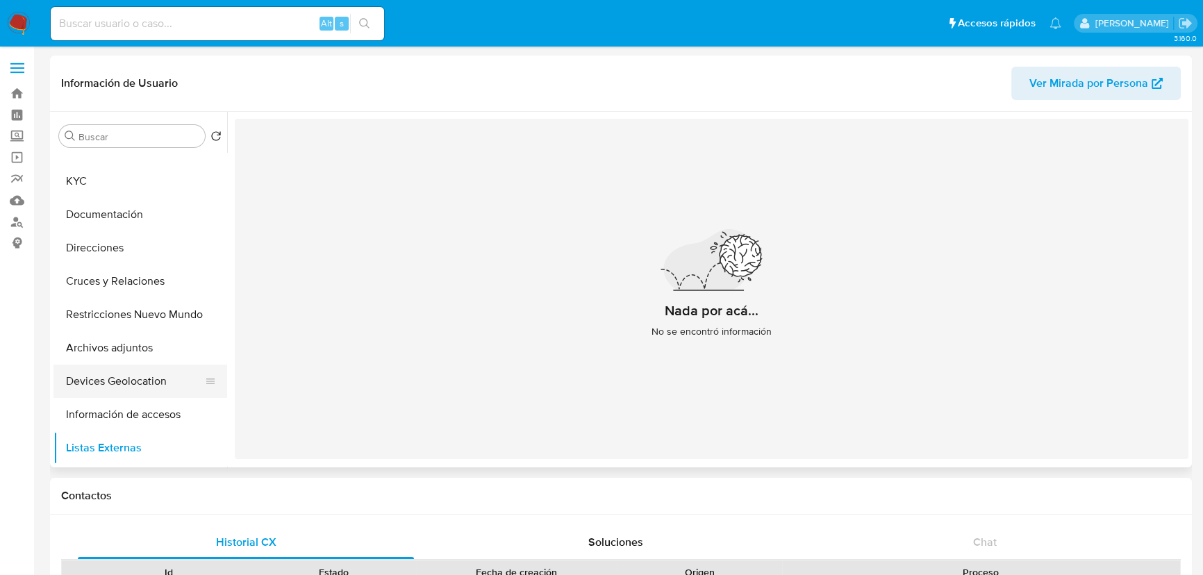
click at [132, 379] on button "Devices Geolocation" at bounding box center [134, 381] width 163 height 33
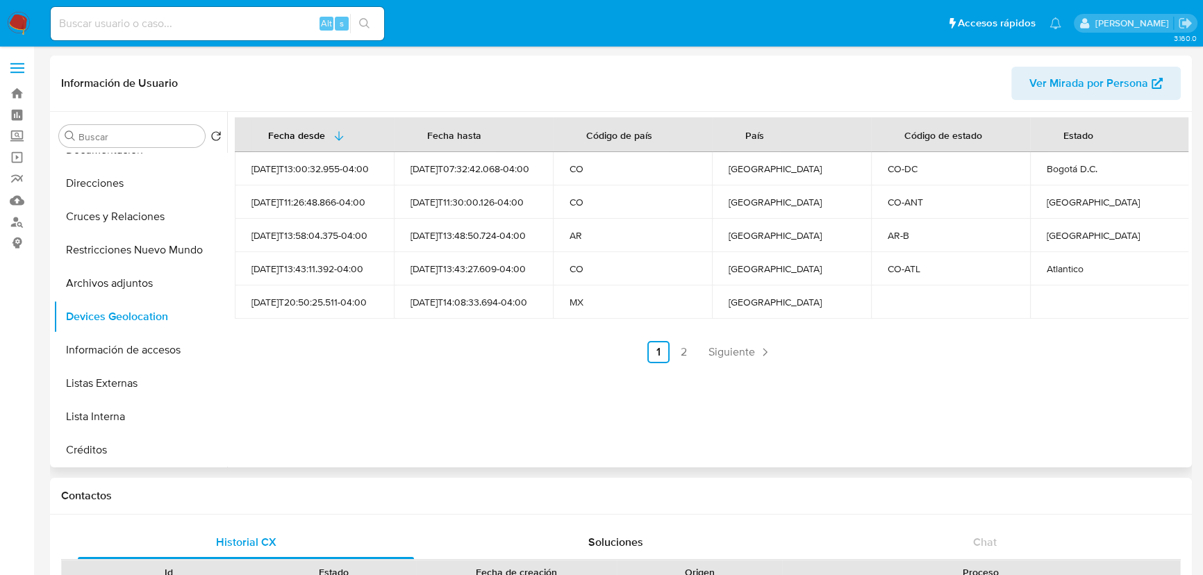
scroll to position [215, 0]
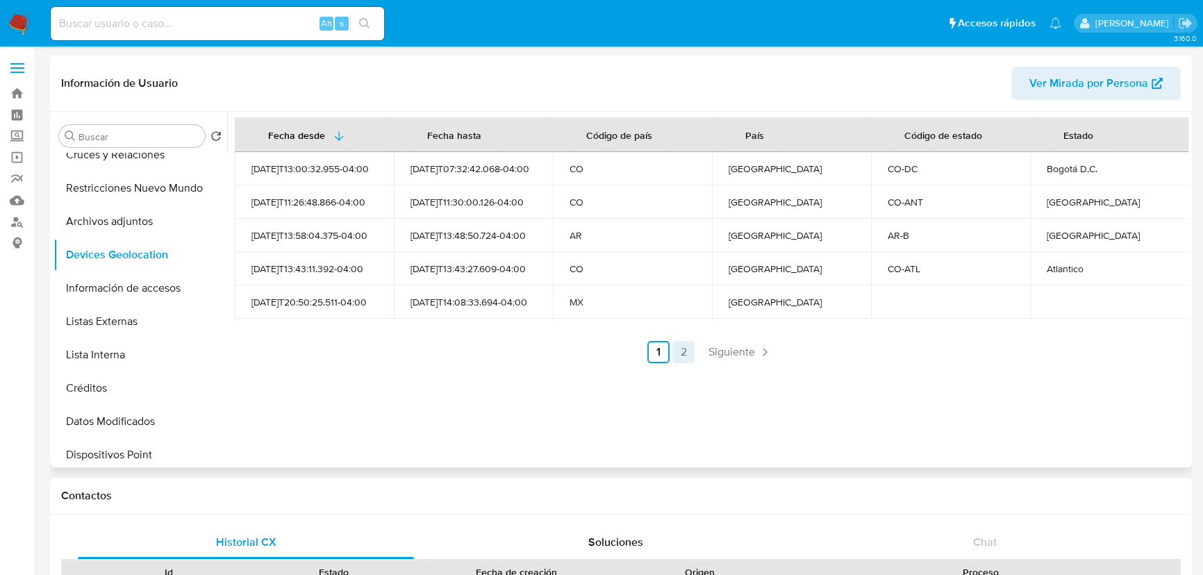
click at [677, 347] on link "2" at bounding box center [684, 352] width 22 height 22
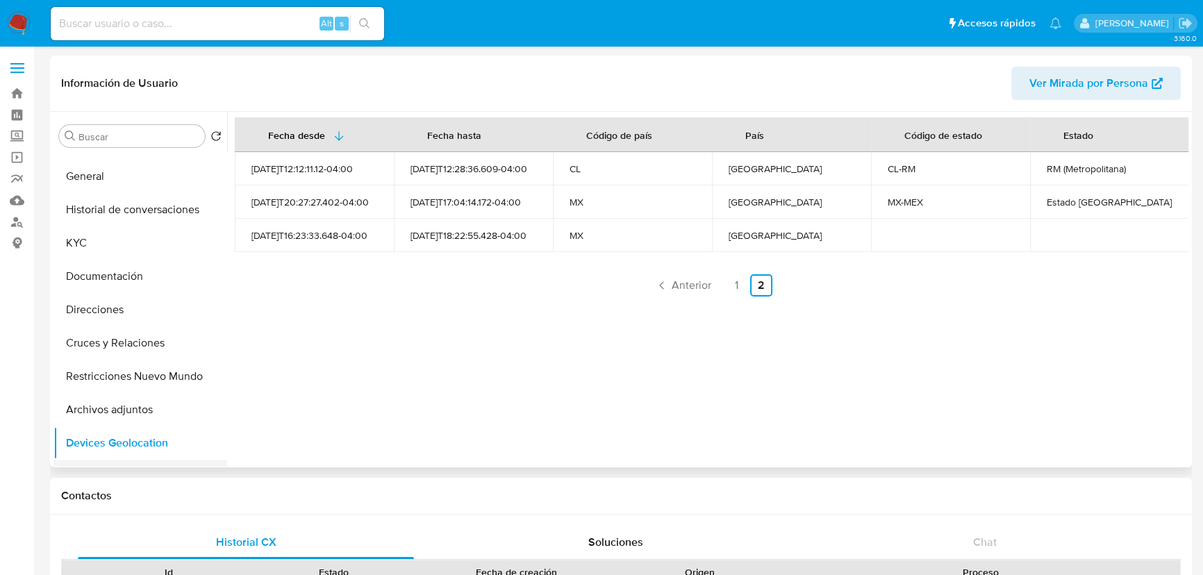
scroll to position [25, 0]
click at [98, 307] on button "Direcciones" at bounding box center [134, 311] width 163 height 33
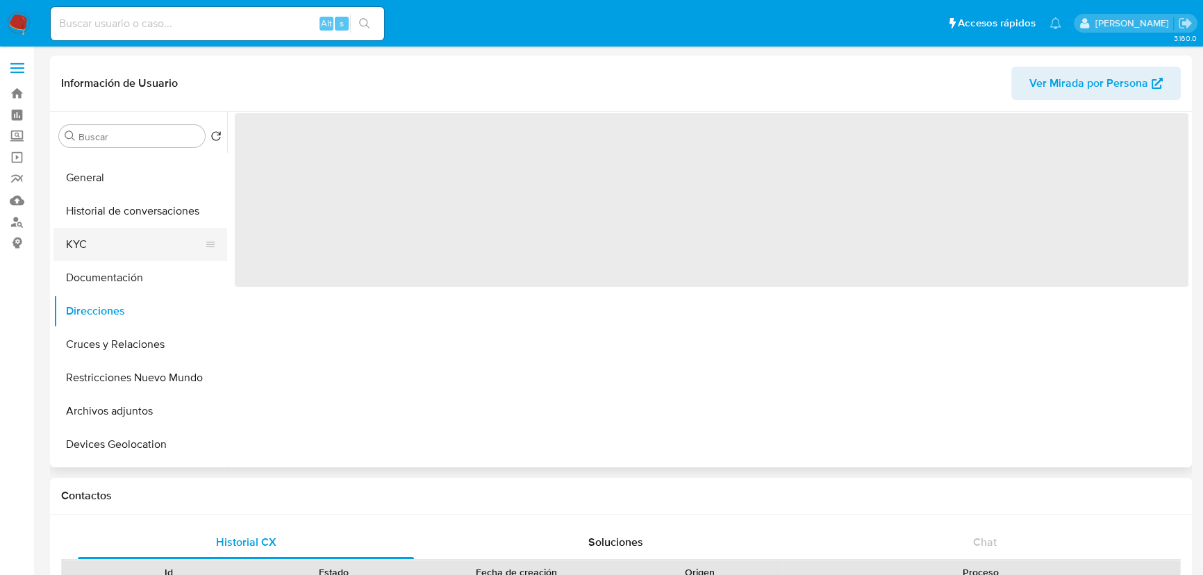
click at [101, 247] on button "KYC" at bounding box center [134, 244] width 163 height 33
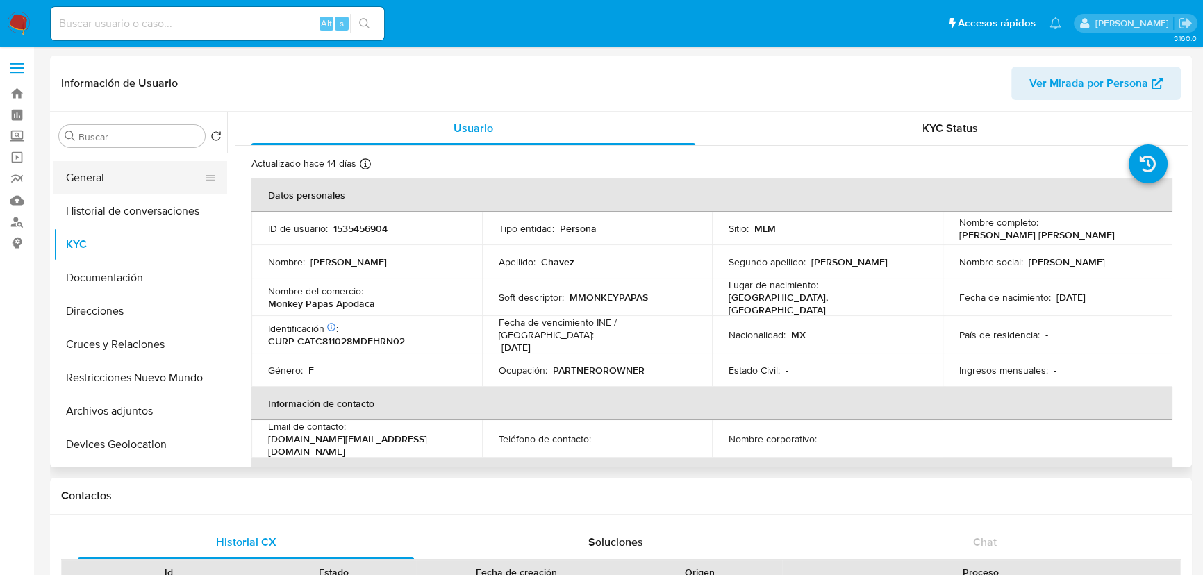
click at [111, 164] on button "General" at bounding box center [134, 177] width 163 height 33
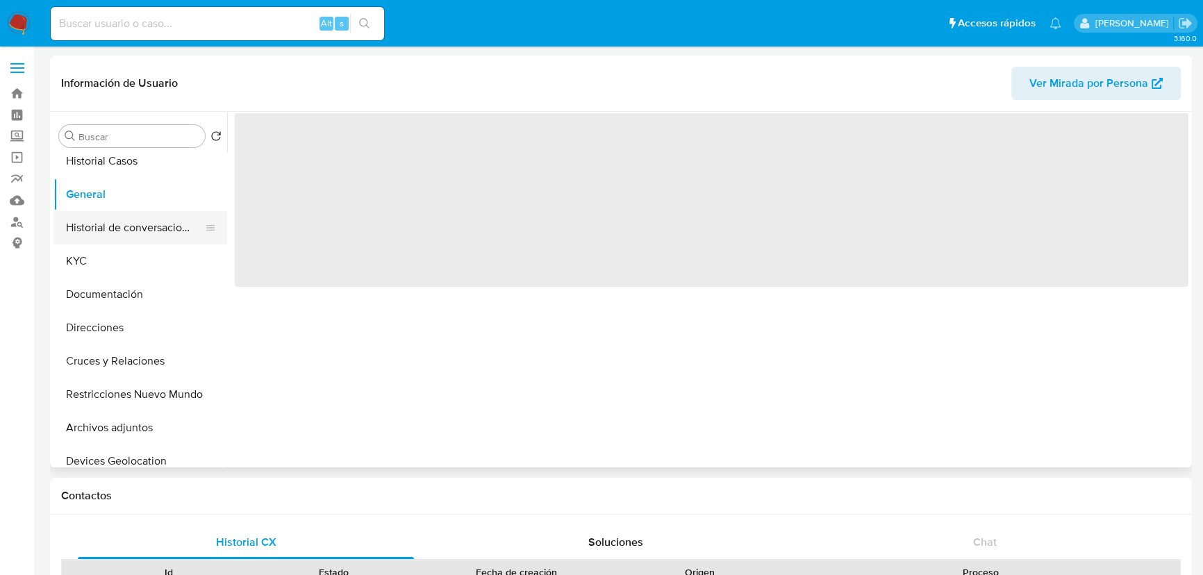
scroll to position [0, 0]
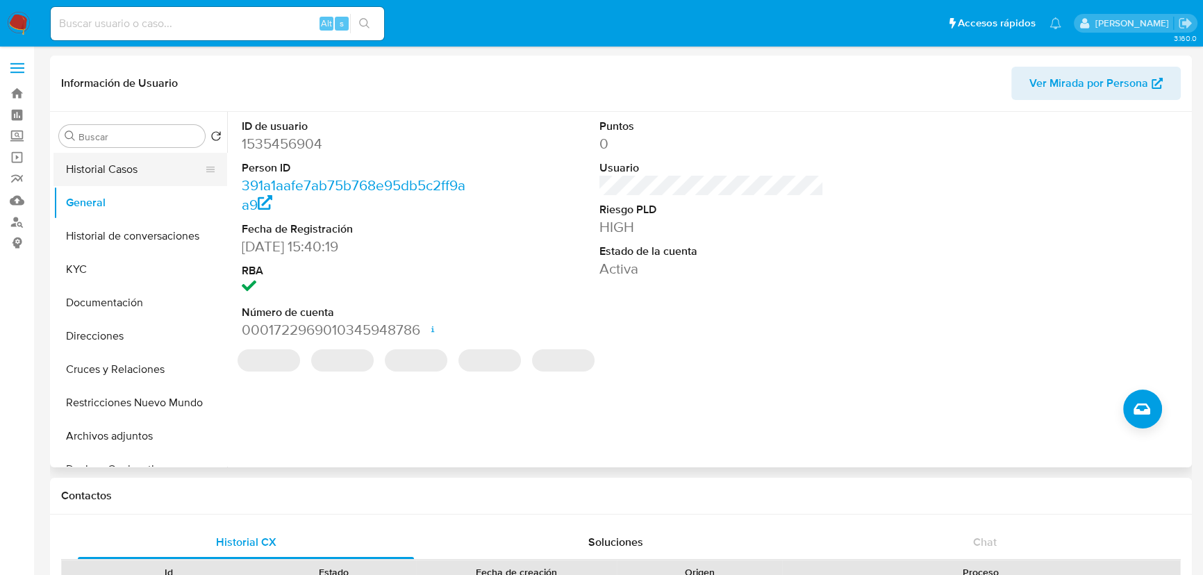
drag, startPoint x: 138, startPoint y: 174, endPoint x: 181, endPoint y: 165, distance: 43.9
click at [138, 173] on button "Historial Casos" at bounding box center [134, 169] width 163 height 33
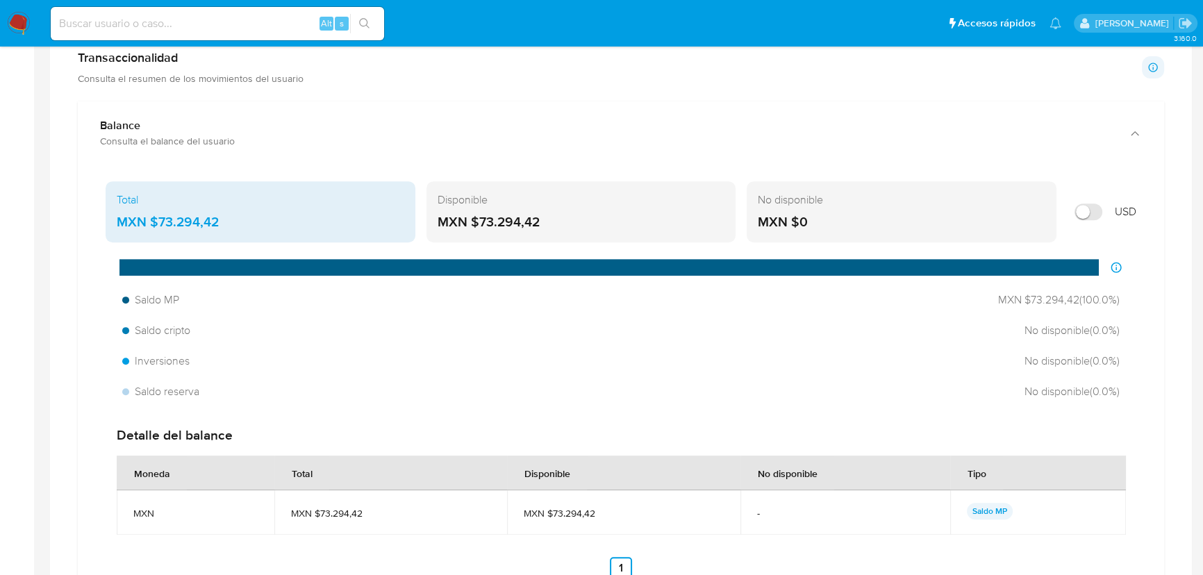
scroll to position [884, 0]
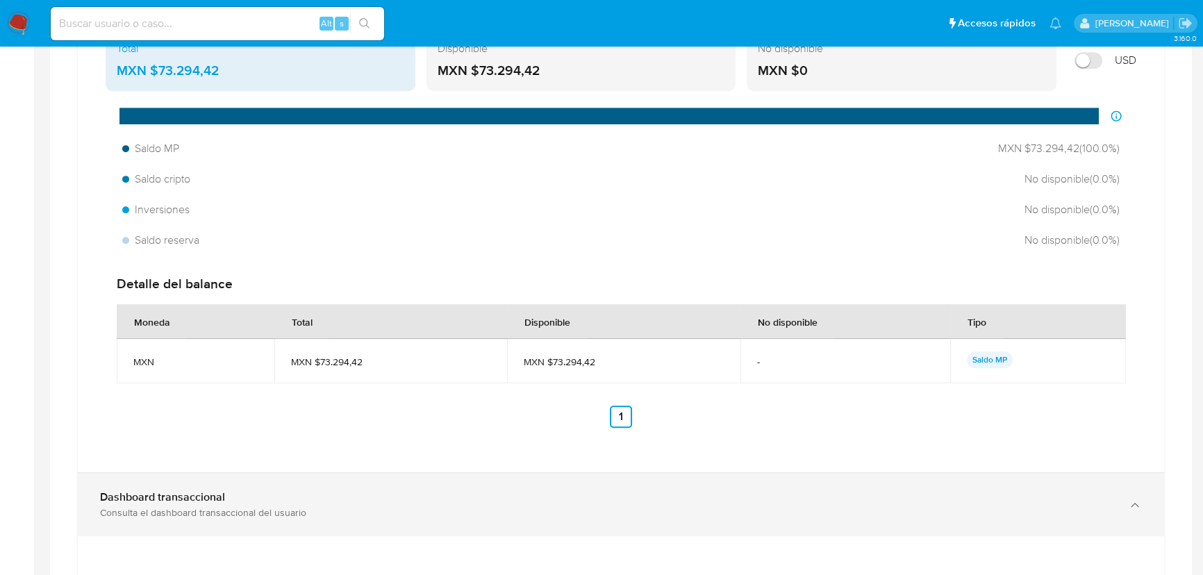
drag, startPoint x: 147, startPoint y: 493, endPoint x: 151, endPoint y: 486, distance: 8.5
click at [147, 493] on b "Dashboard transaccional" at bounding box center [162, 497] width 125 height 16
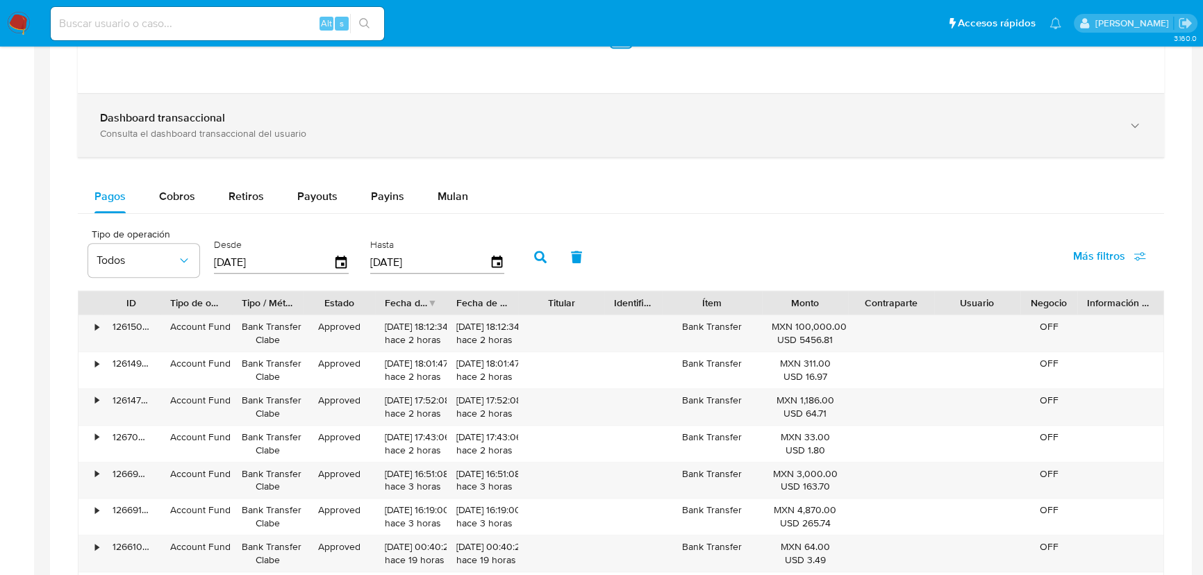
scroll to position [1073, 0]
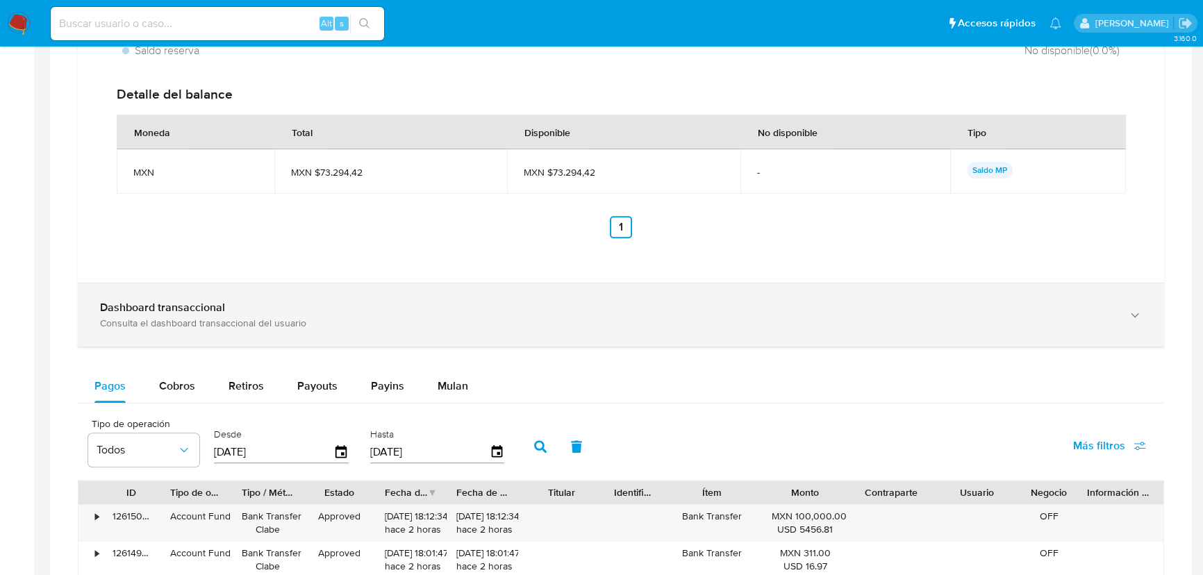
click at [213, 307] on b "Dashboard transaccional" at bounding box center [162, 307] width 125 height 16
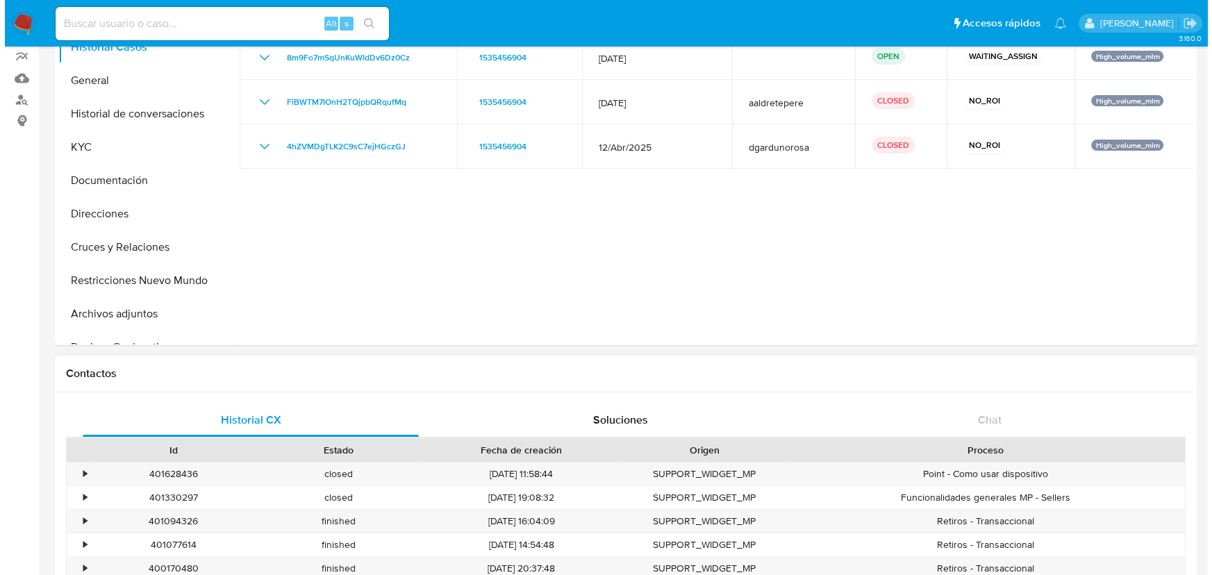
scroll to position [0, 0]
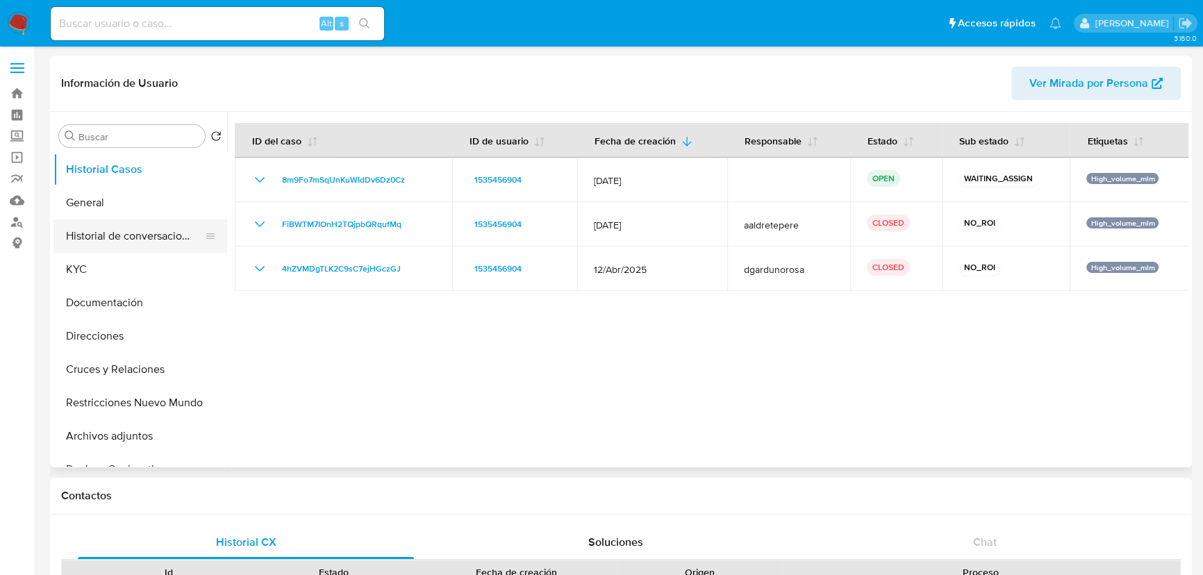
drag, startPoint x: 151, startPoint y: 237, endPoint x: 188, endPoint y: 238, distance: 36.8
click at [152, 238] on button "Historial de conversaciones" at bounding box center [134, 236] width 163 height 33
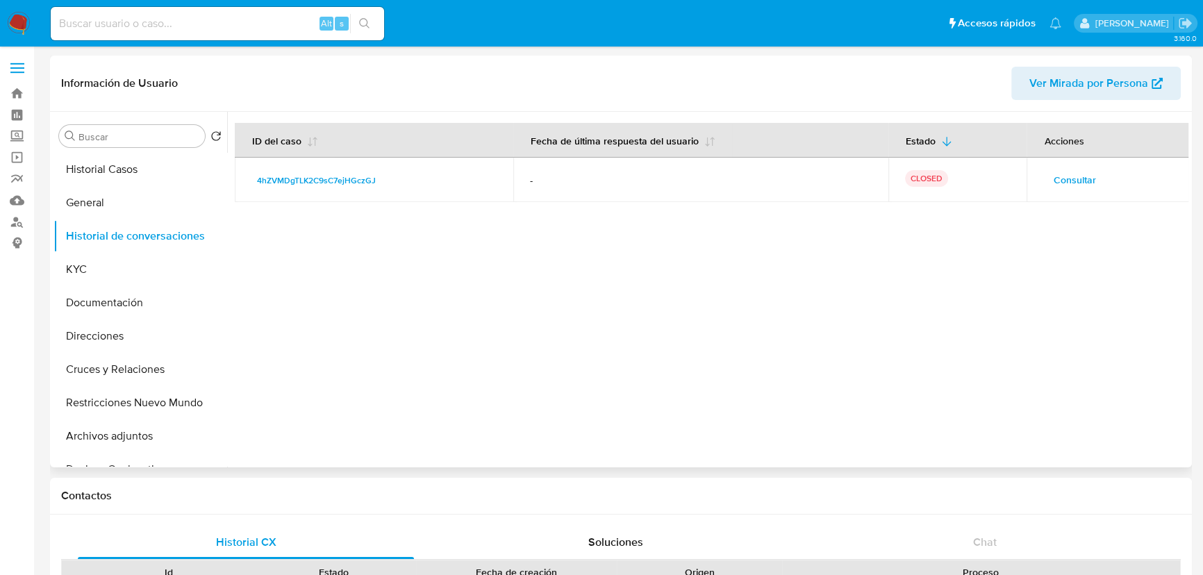
click at [1078, 172] on span "Consultar" at bounding box center [1074, 179] width 42 height 19
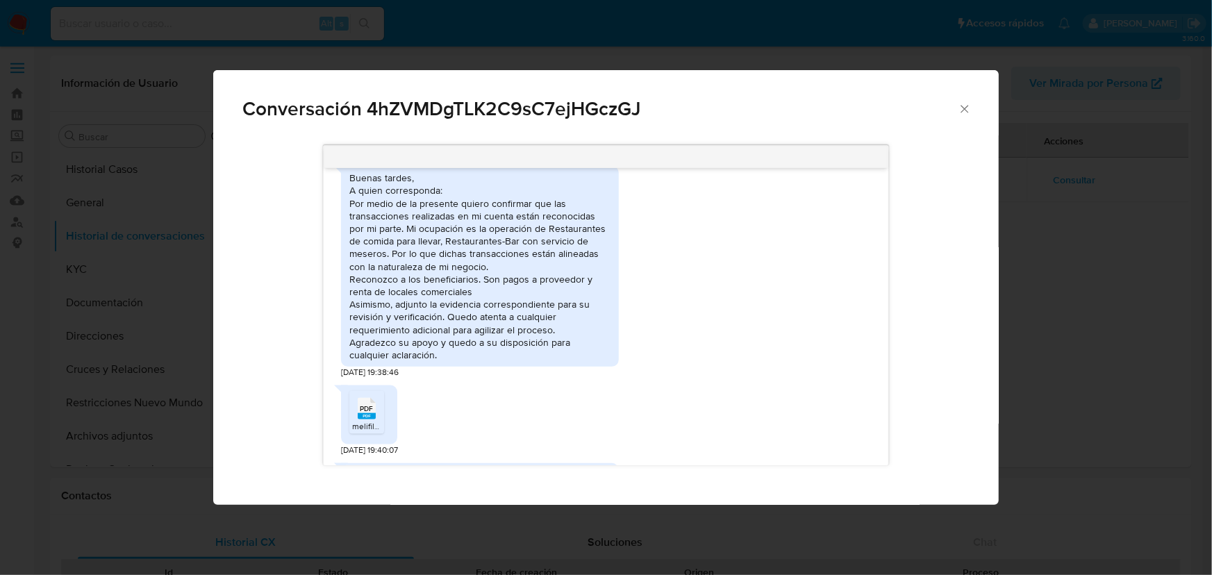
scroll to position [868, 0]
click at [383, 230] on div "Buenas tardes, A quien corresponda: Por medio de la presente quiero confirmar q…" at bounding box center [479, 267] width 261 height 190
drag, startPoint x: 429, startPoint y: 238, endPoint x: 439, endPoint y: 239, distance: 10.4
click at [438, 239] on div "Buenas tardes, A quien corresponda: Por medio de la presente quiero confirmar q…" at bounding box center [479, 267] width 261 height 190
drag, startPoint x: 410, startPoint y: 241, endPoint x: 377, endPoint y: 233, distance: 34.2
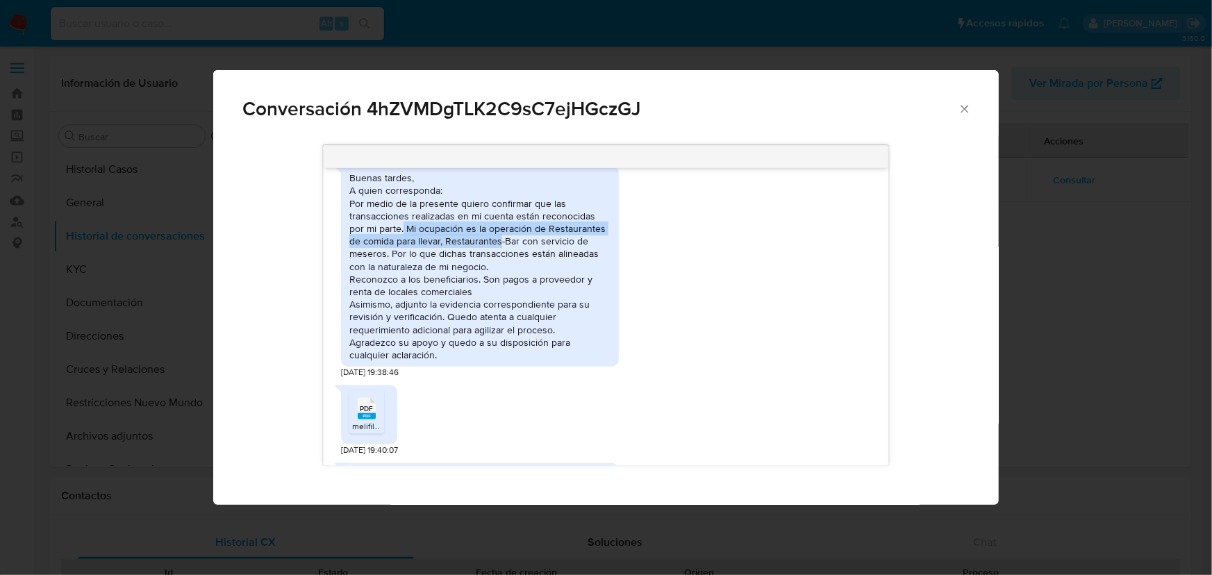
click at [410, 241] on div "Buenas tardes, A quien corresponda: Por medio de la presente quiero confirmar q…" at bounding box center [479, 267] width 261 height 190
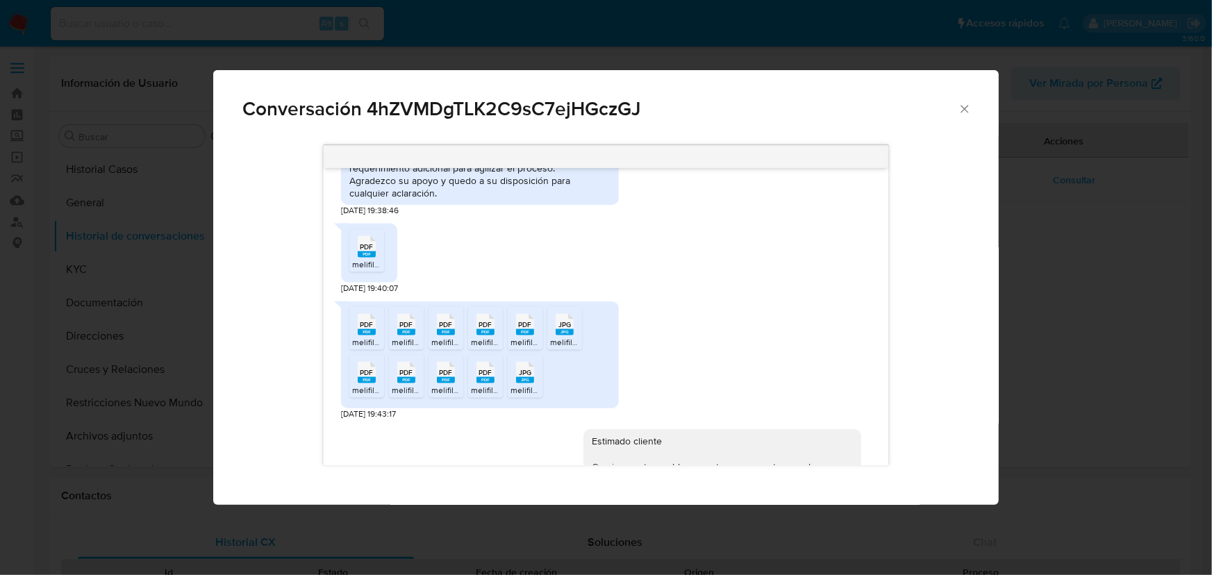
scroll to position [1248, 0]
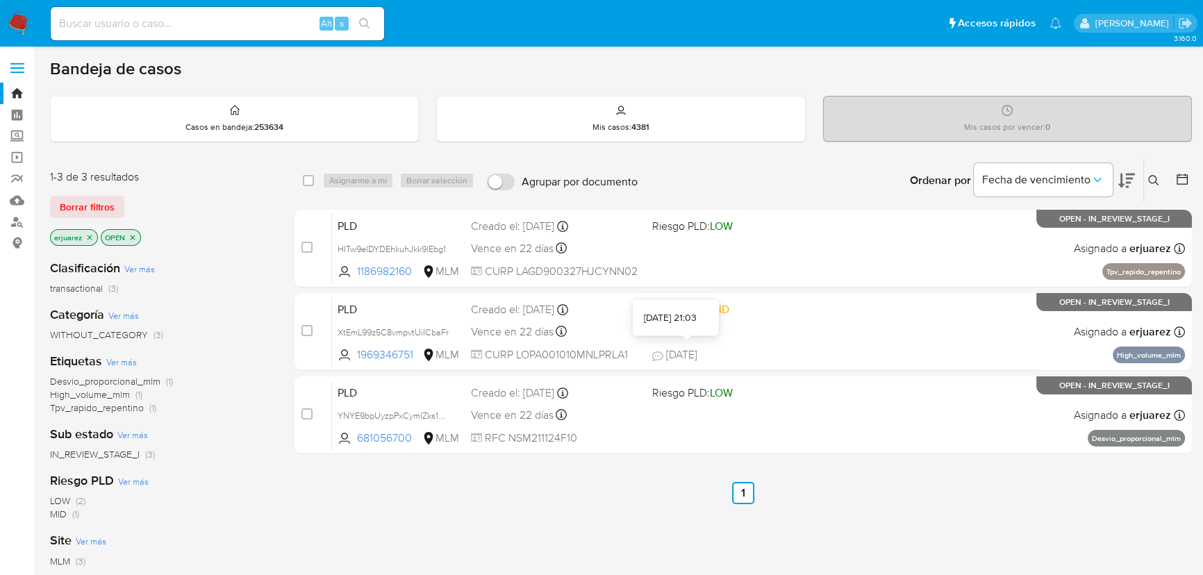
click at [684, 335] on div at bounding box center [687, 335] width 6 height 6
drag, startPoint x: 119, startPoint y: 13, endPoint x: 120, endPoint y: 27, distance: 13.9
click at [120, 13] on div "Alt s" at bounding box center [217, 23] width 333 height 33
click at [120, 27] on input at bounding box center [217, 24] width 333 height 18
paste input "1535456904"
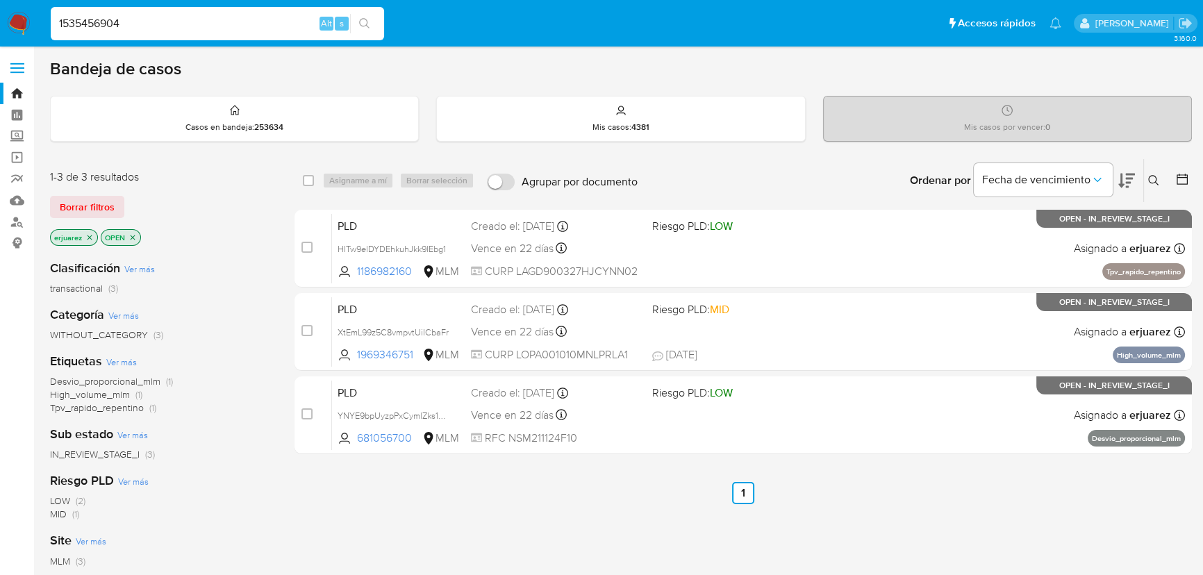
type input "1535456904"
click at [365, 19] on icon "search-icon" at bounding box center [364, 23] width 11 height 11
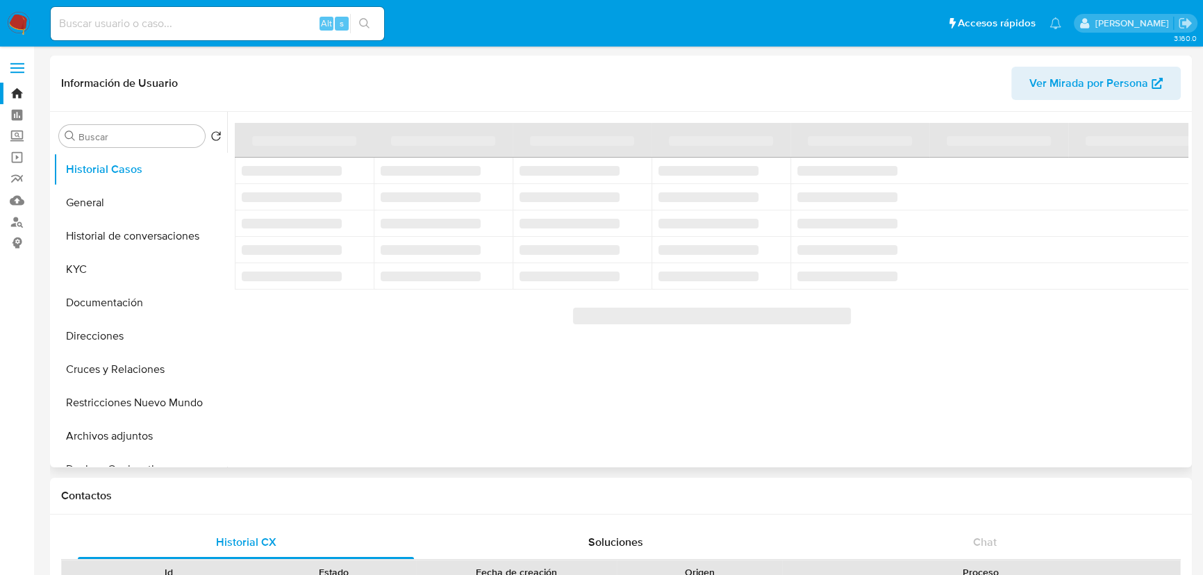
select select "10"
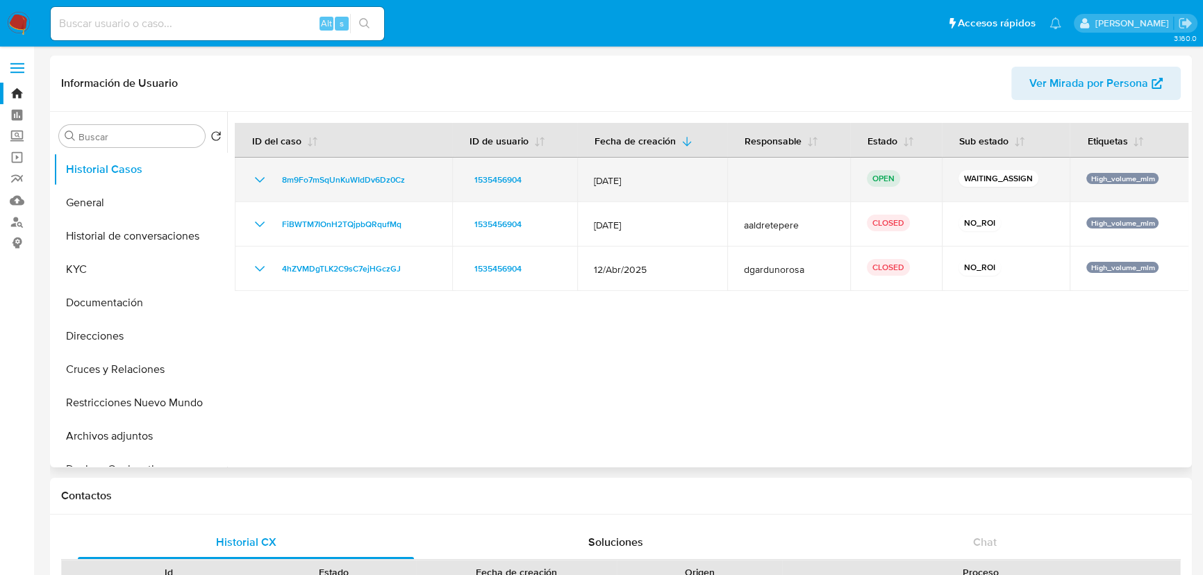
drag, startPoint x: 436, startPoint y: 174, endPoint x: 272, endPoint y: 175, distance: 164.0
click at [272, 175] on td "8m9Fo7mSqUnKuWIdDv6Dz0Cz" at bounding box center [343, 180] width 217 height 44
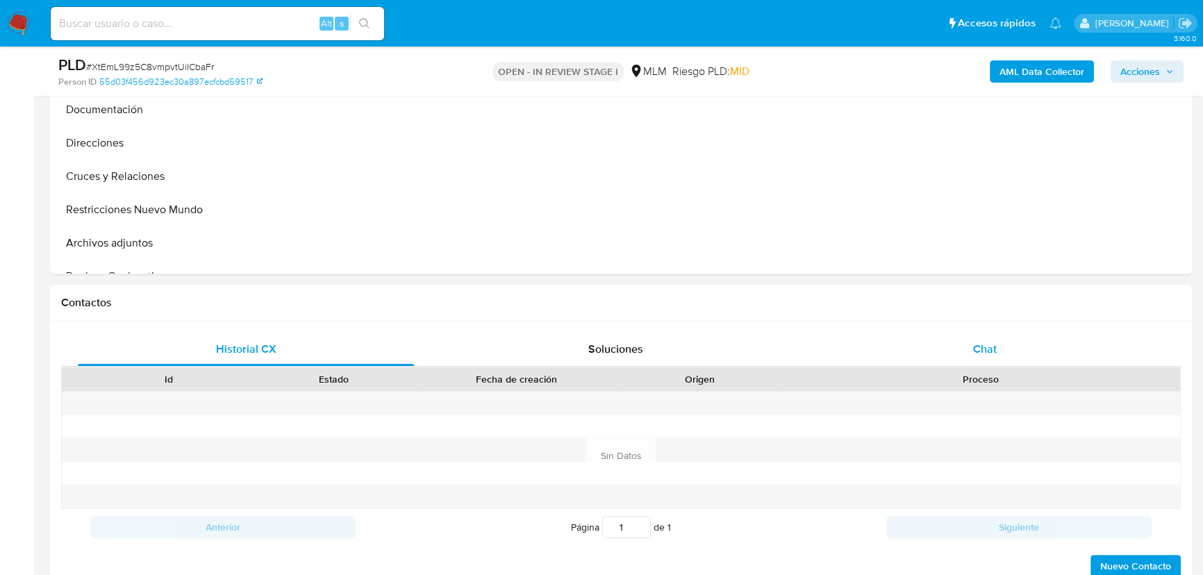
click at [993, 345] on span "Chat" at bounding box center [985, 349] width 24 height 16
select select "10"
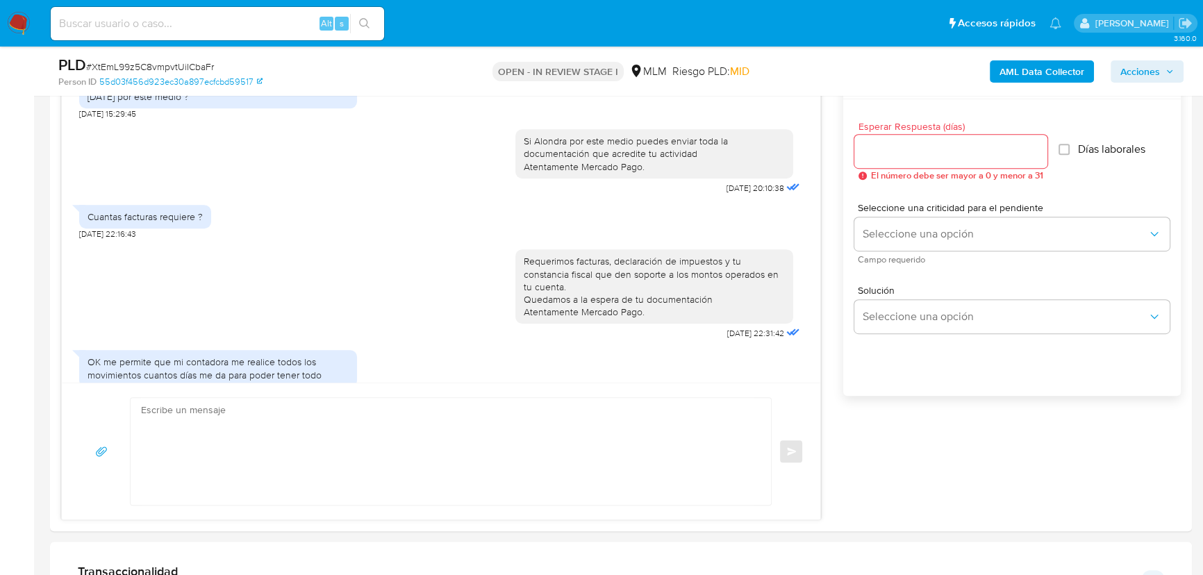
scroll to position [289, 0]
